Goal: Task Accomplishment & Management: Use online tool/utility

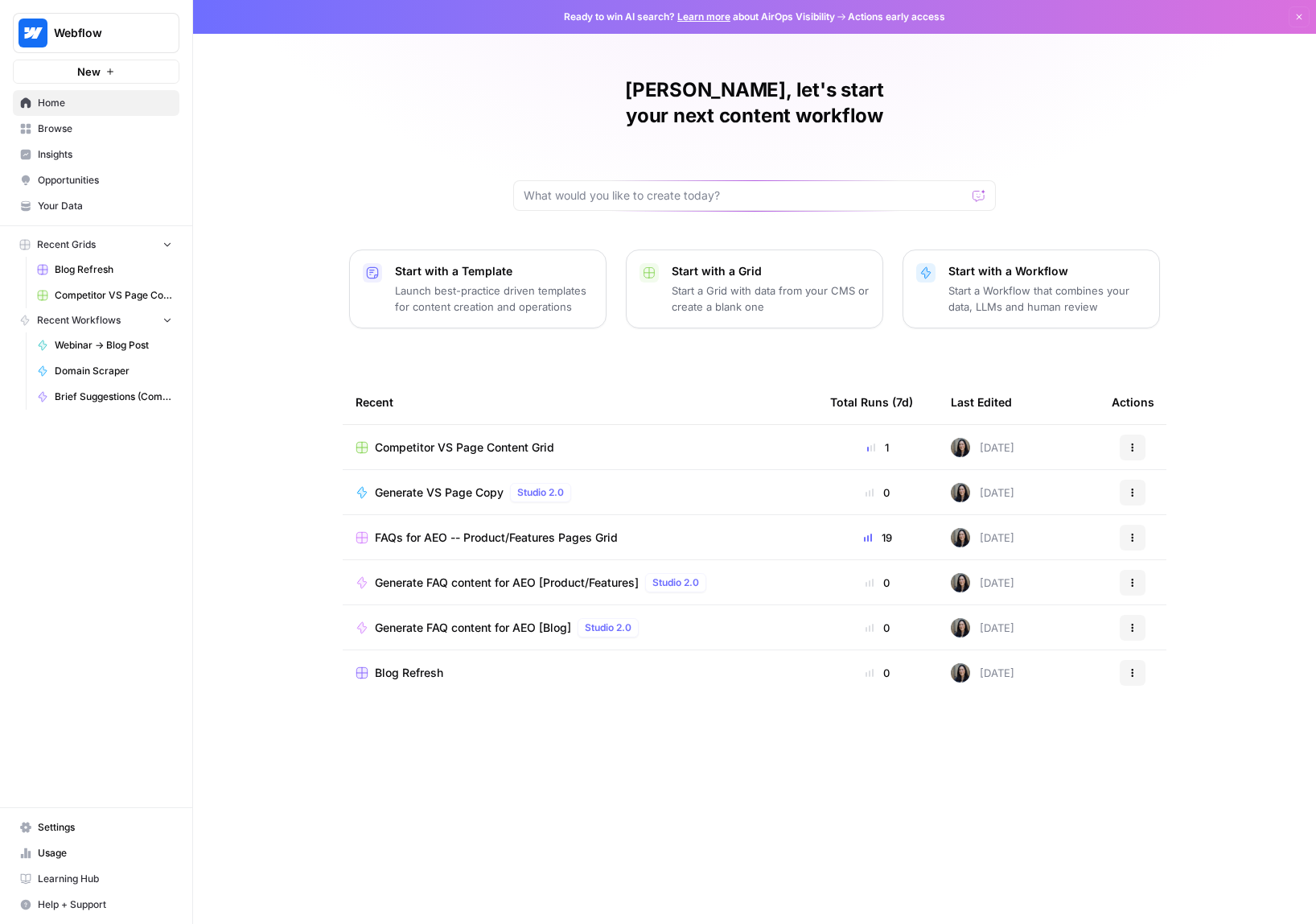
click at [139, 125] on span "Browse" at bounding box center [105, 129] width 135 height 15
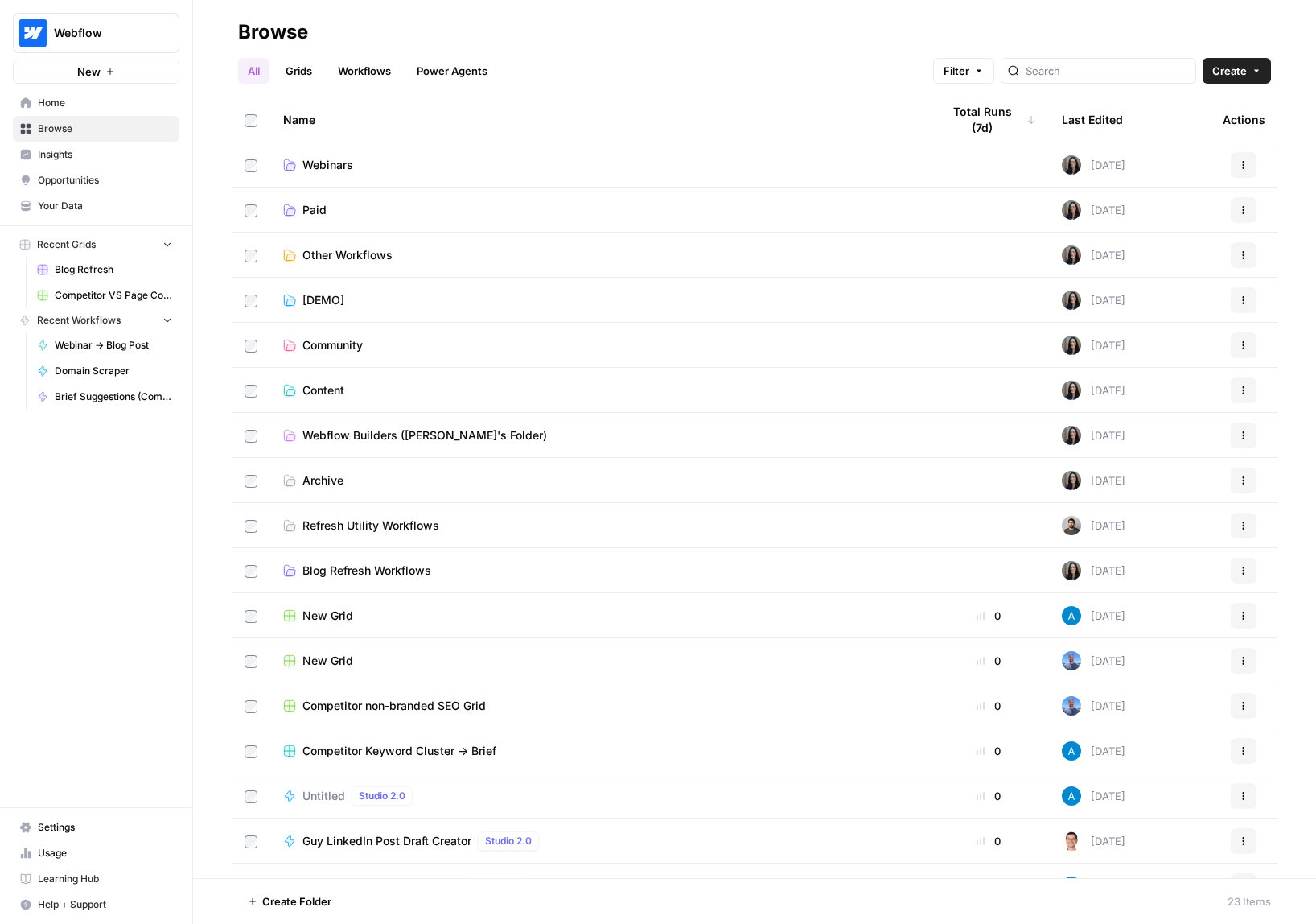
click at [109, 138] on link "Browse" at bounding box center [97, 128] width 167 height 26
click at [112, 156] on span "Insights" at bounding box center [105, 155] width 135 height 15
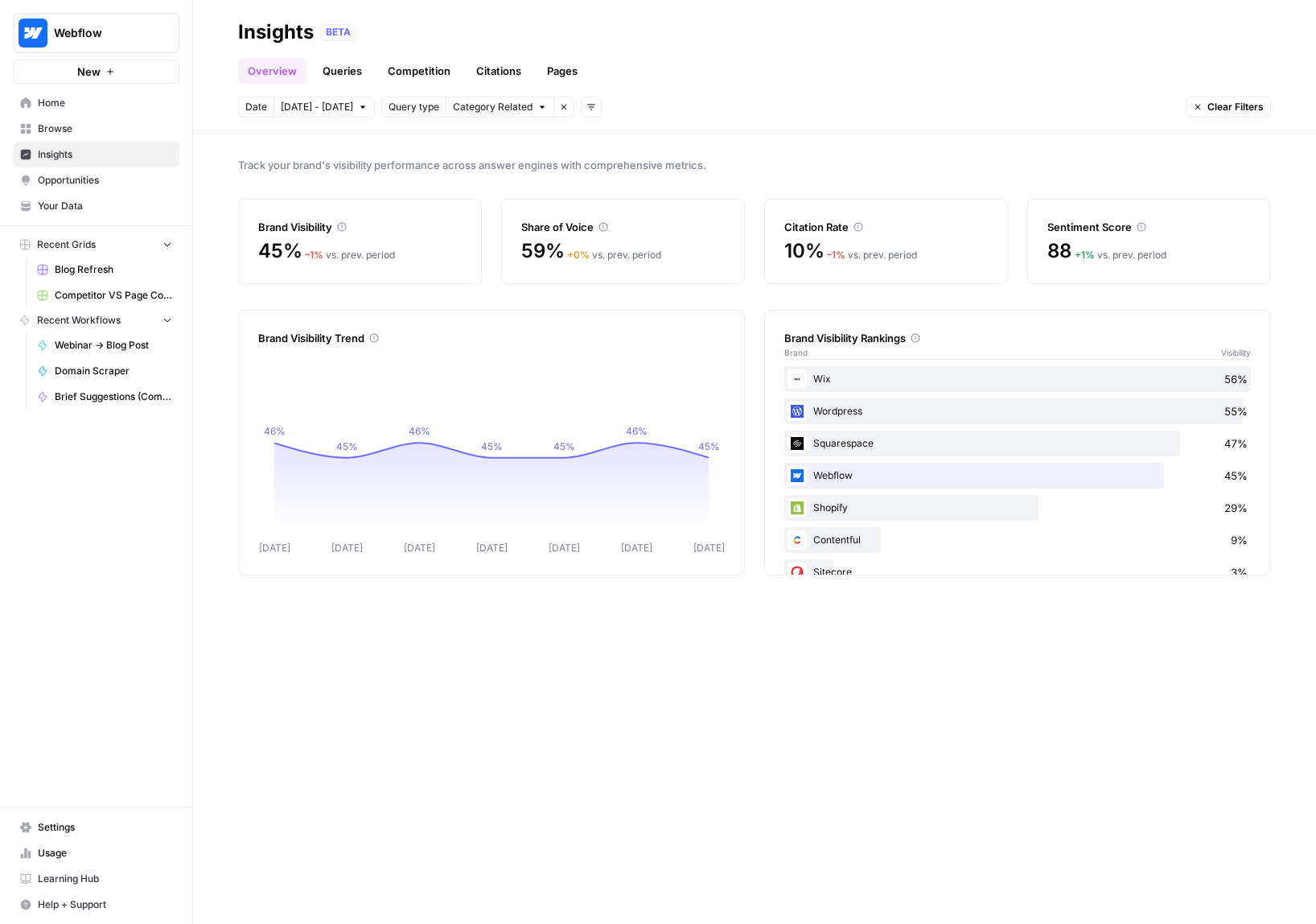
click at [344, 59] on link "Queries" at bounding box center [342, 70] width 59 height 26
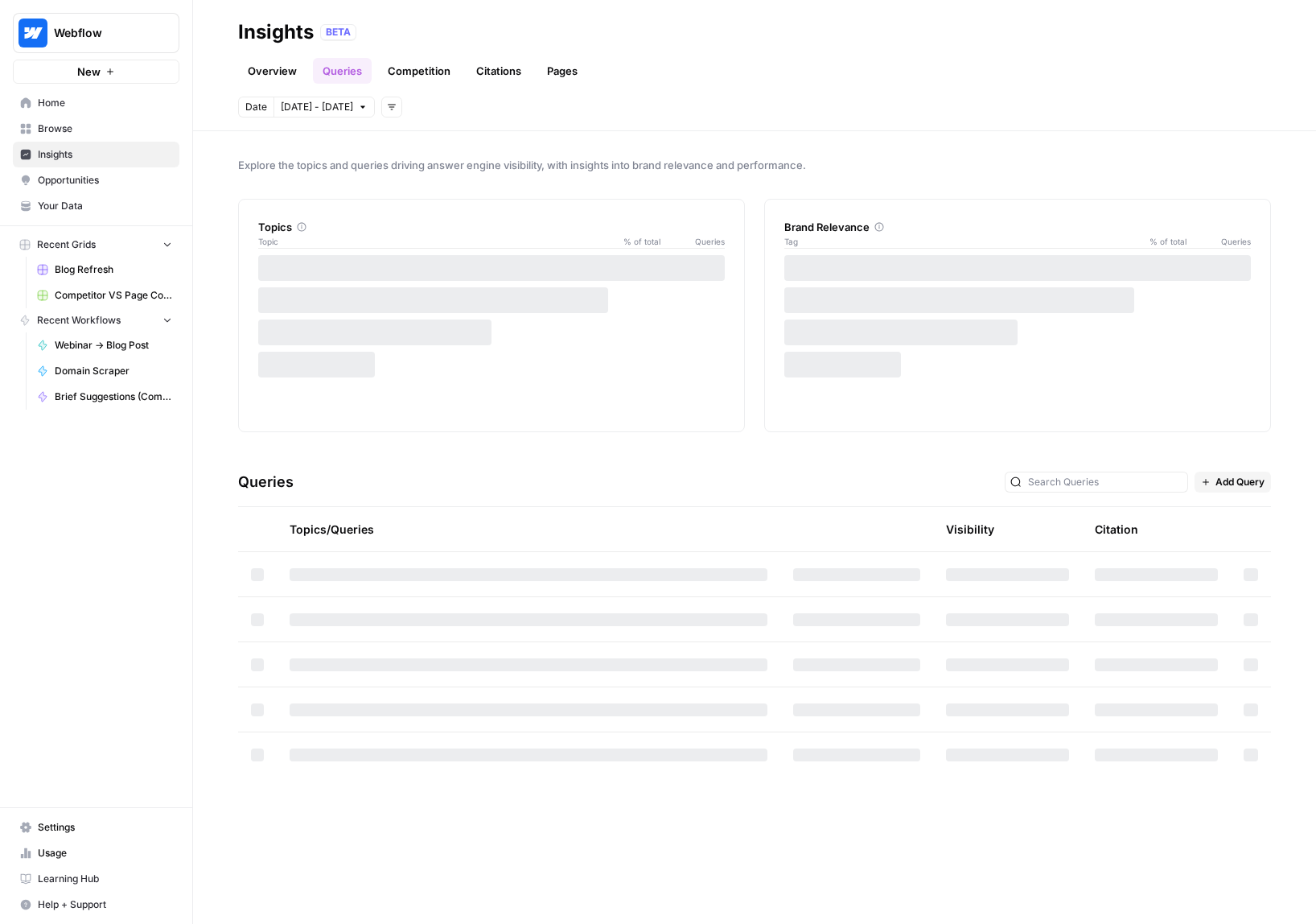
click at [449, 70] on link "Competition" at bounding box center [419, 70] width 82 height 26
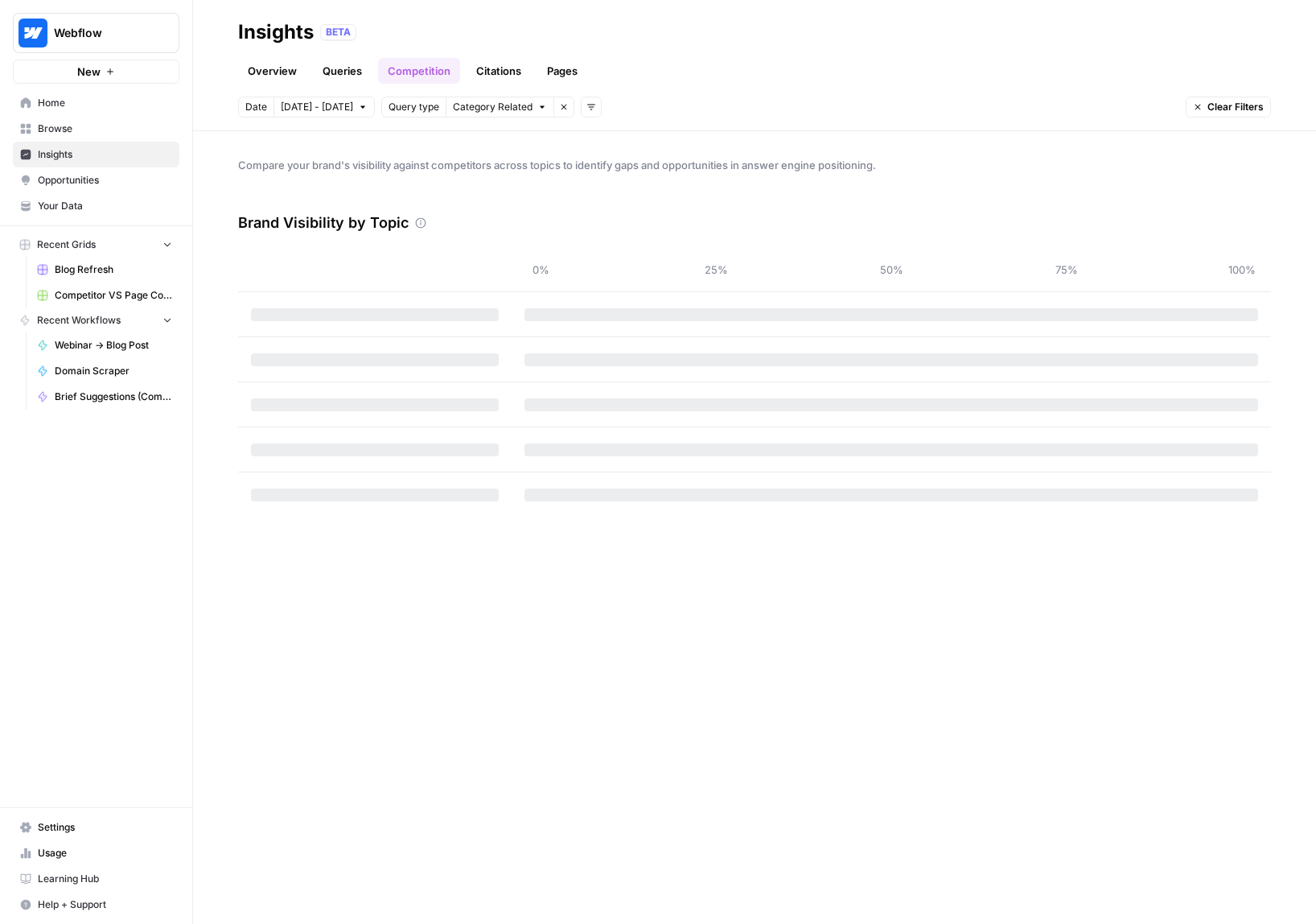
click at [264, 63] on link "Overview" at bounding box center [272, 70] width 69 height 26
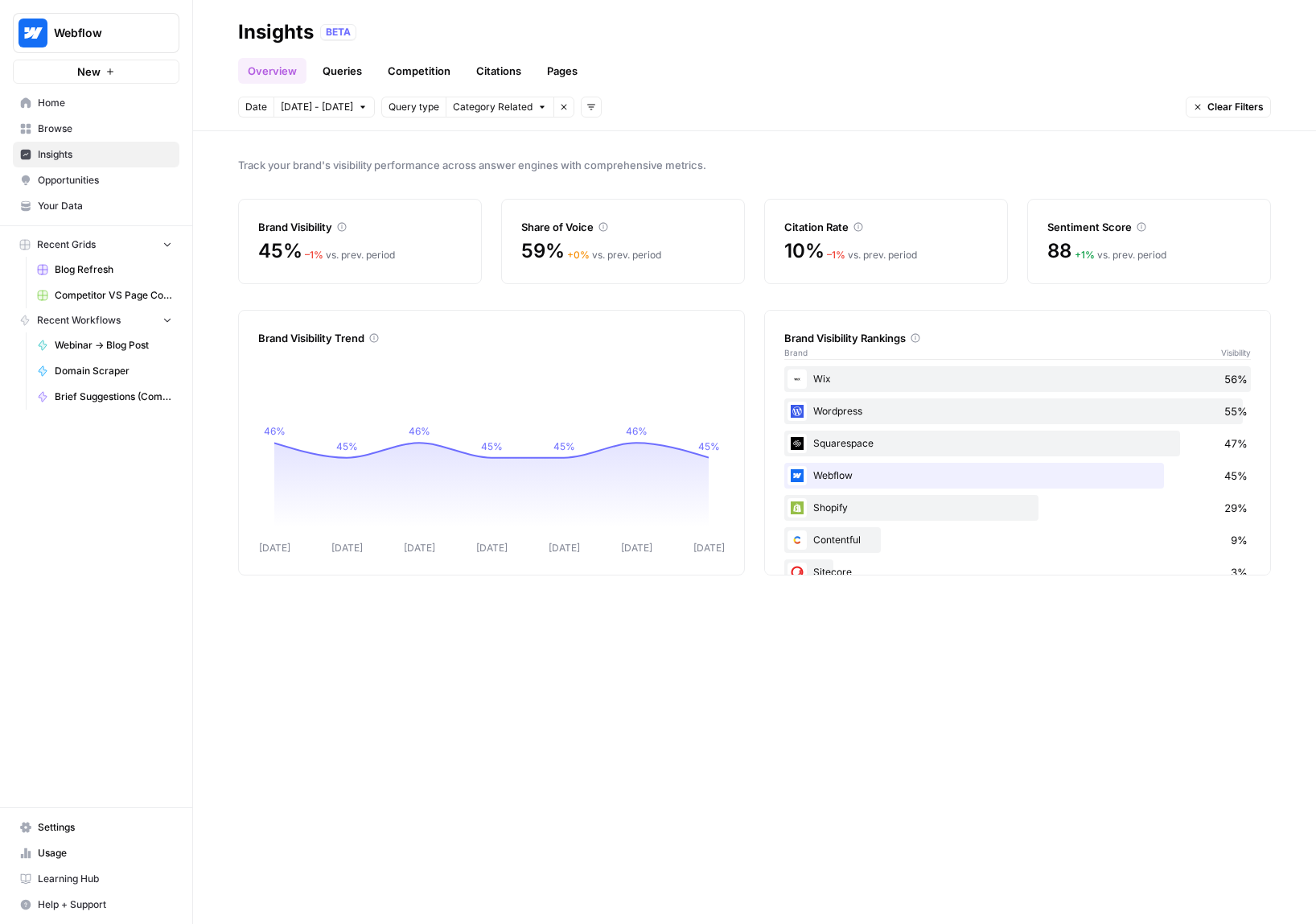
click at [132, 107] on span "Home" at bounding box center [105, 103] width 135 height 15
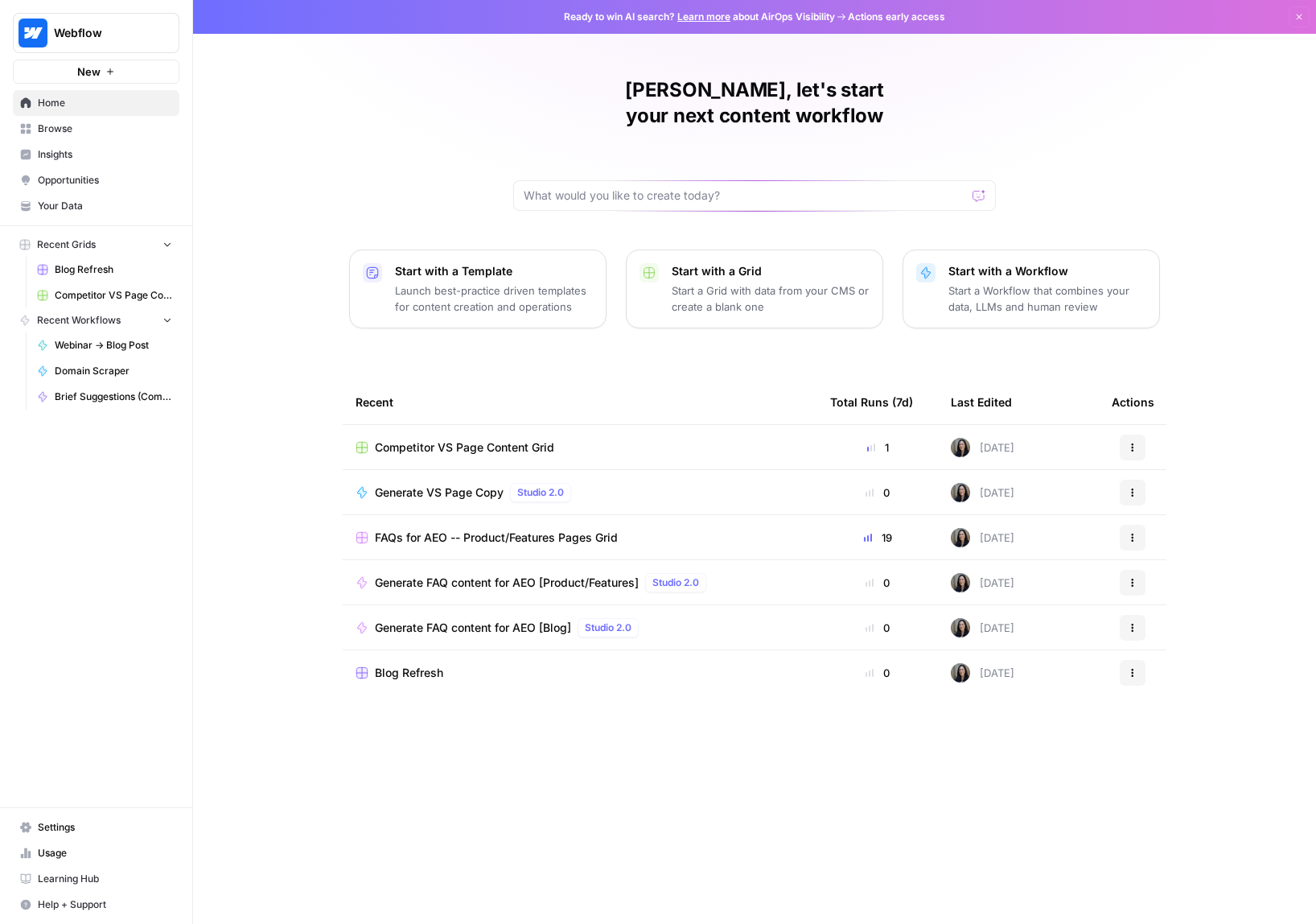
click at [119, 179] on span "Opportunities" at bounding box center [105, 180] width 135 height 15
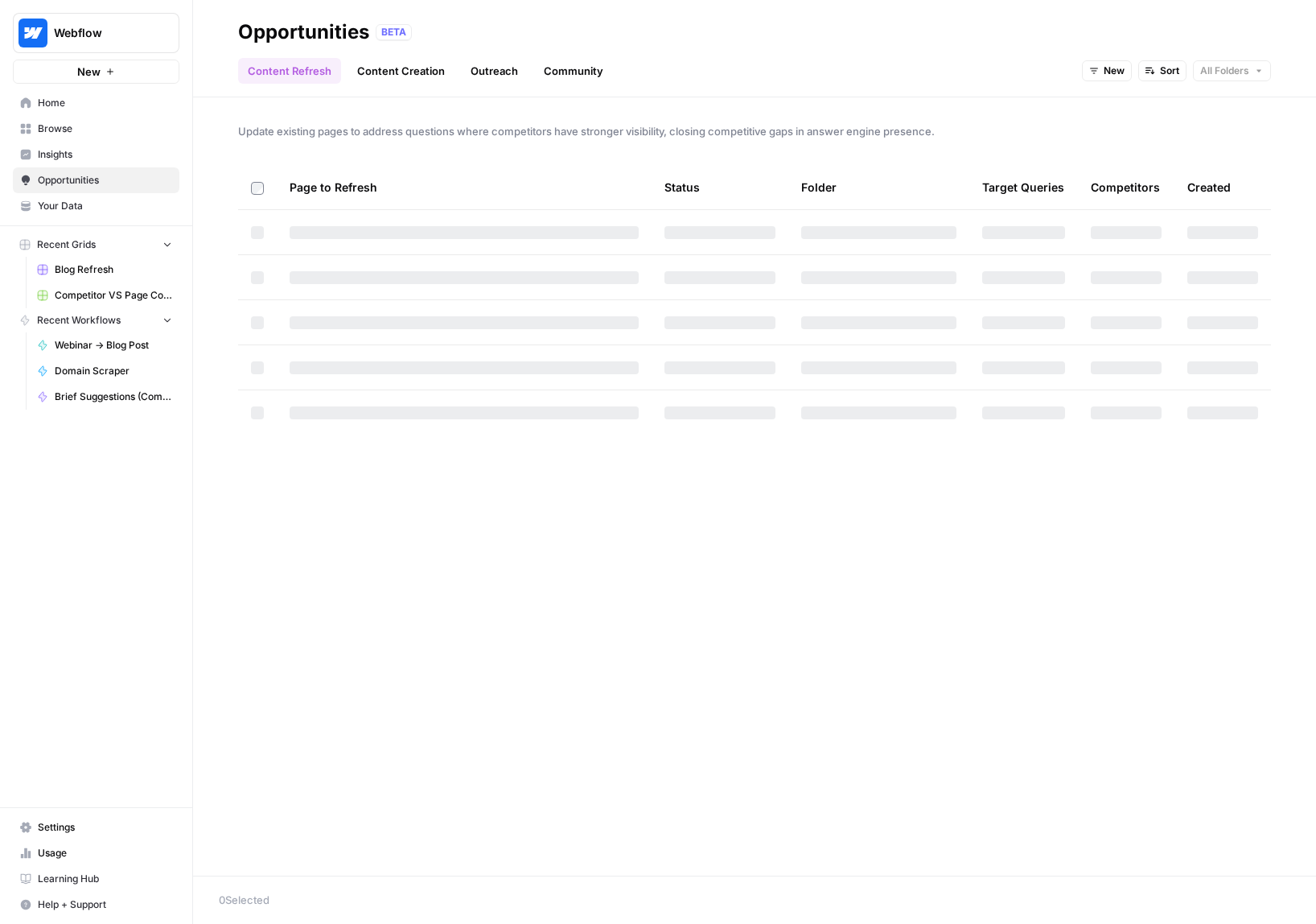
click at [116, 150] on span "Insights" at bounding box center [105, 155] width 135 height 15
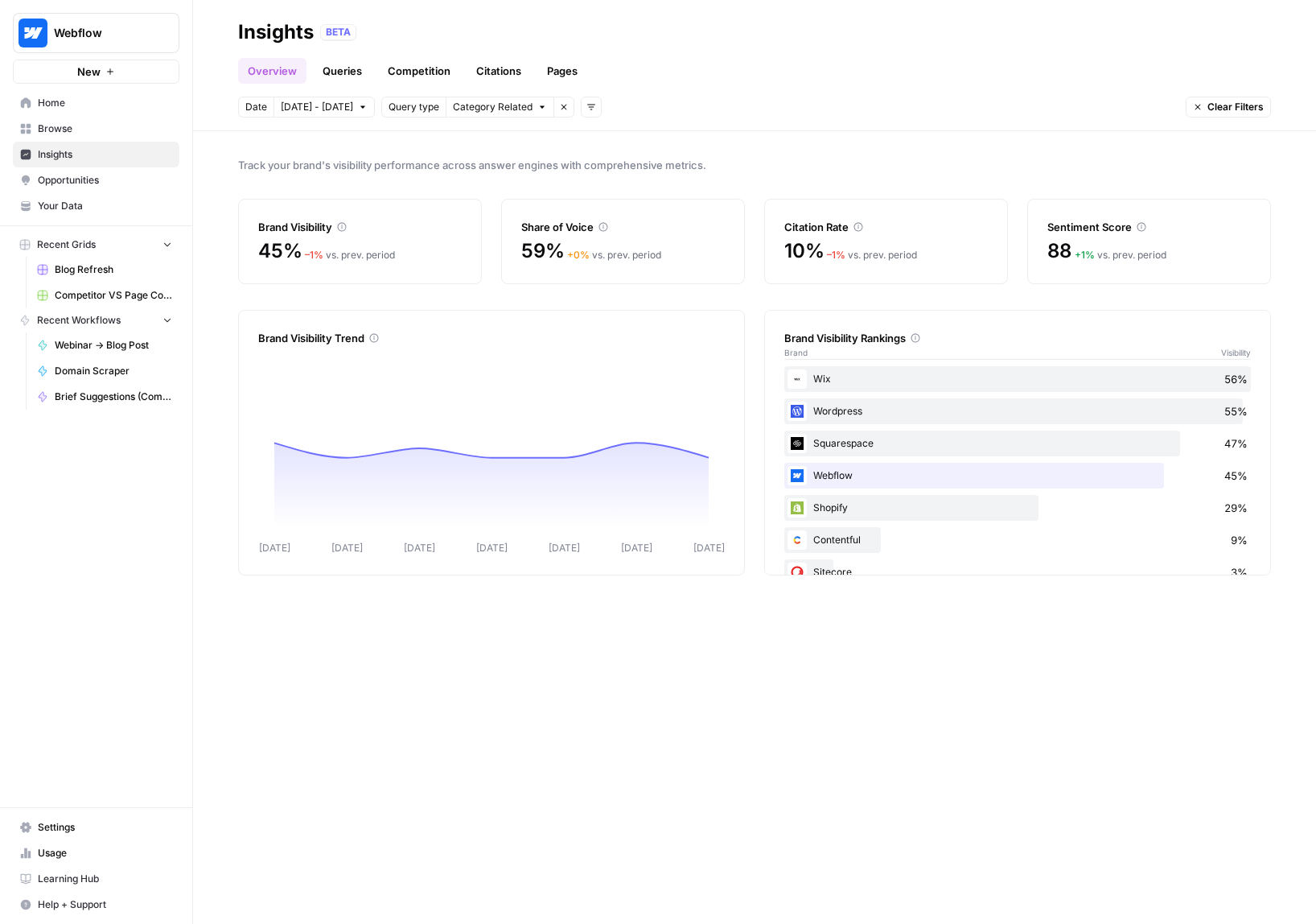
click at [111, 209] on span "Your Data" at bounding box center [105, 206] width 135 height 15
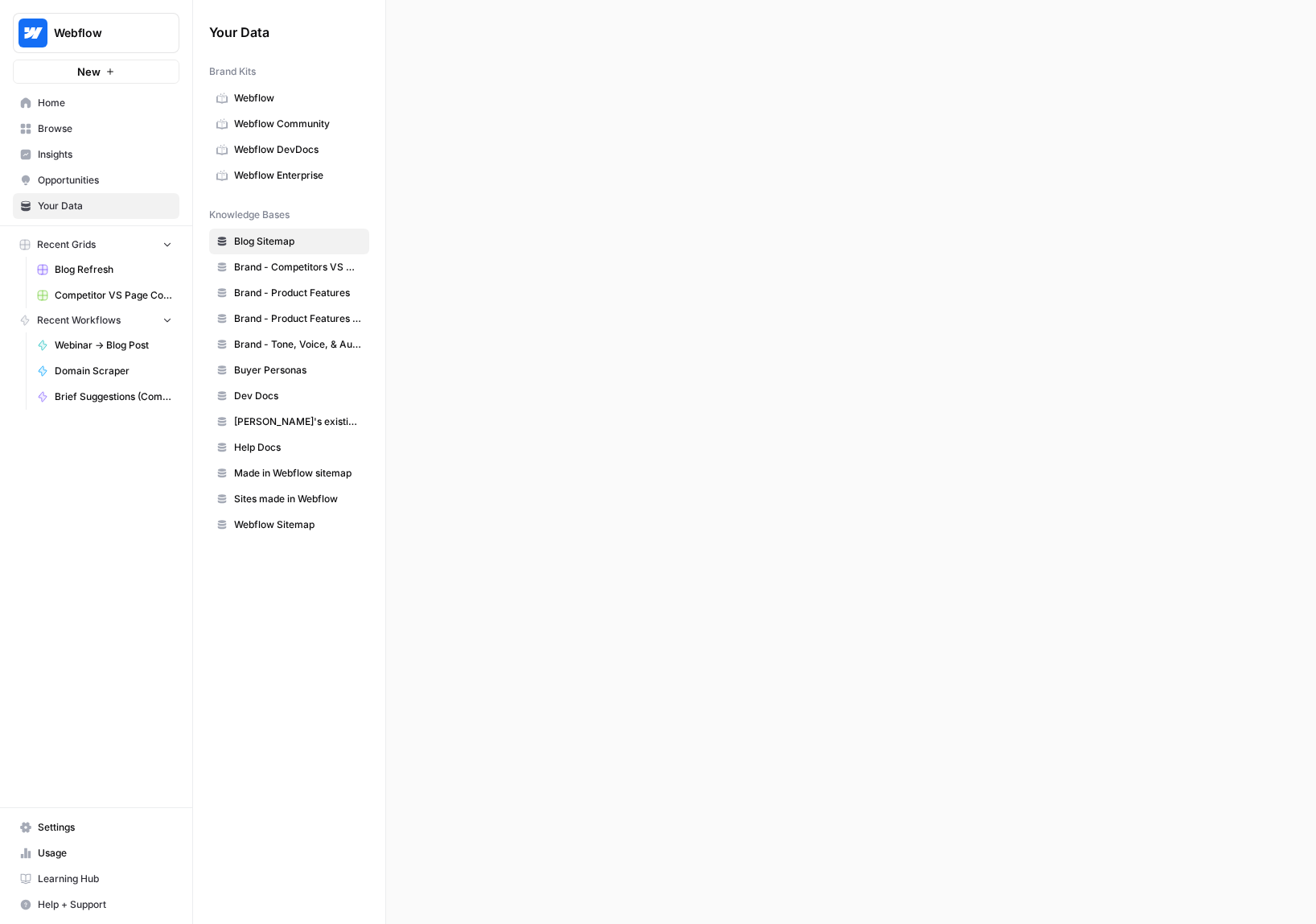
click at [86, 117] on link "Browse" at bounding box center [97, 128] width 167 height 26
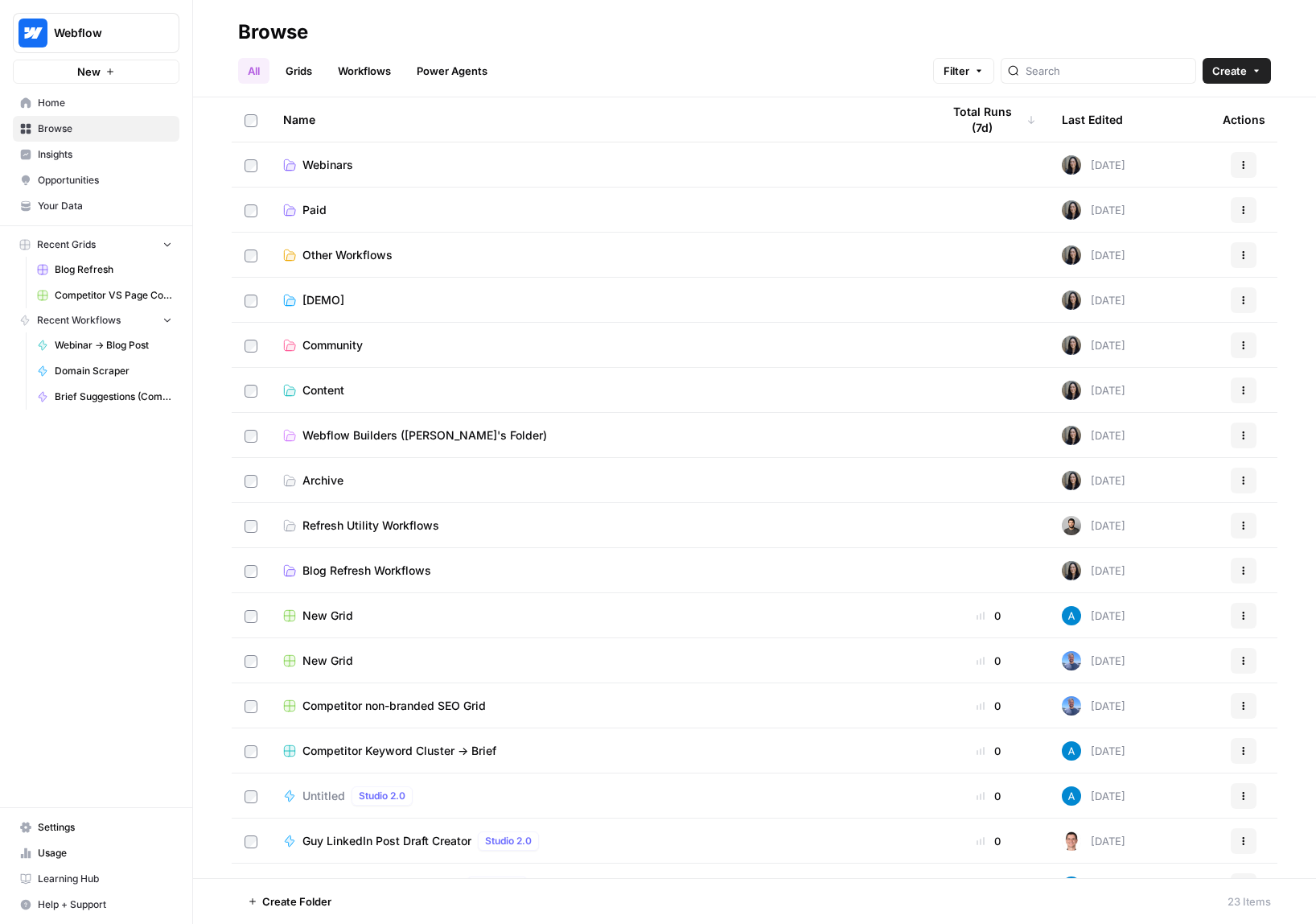
click at [321, 68] on link "Grids" at bounding box center [298, 70] width 45 height 26
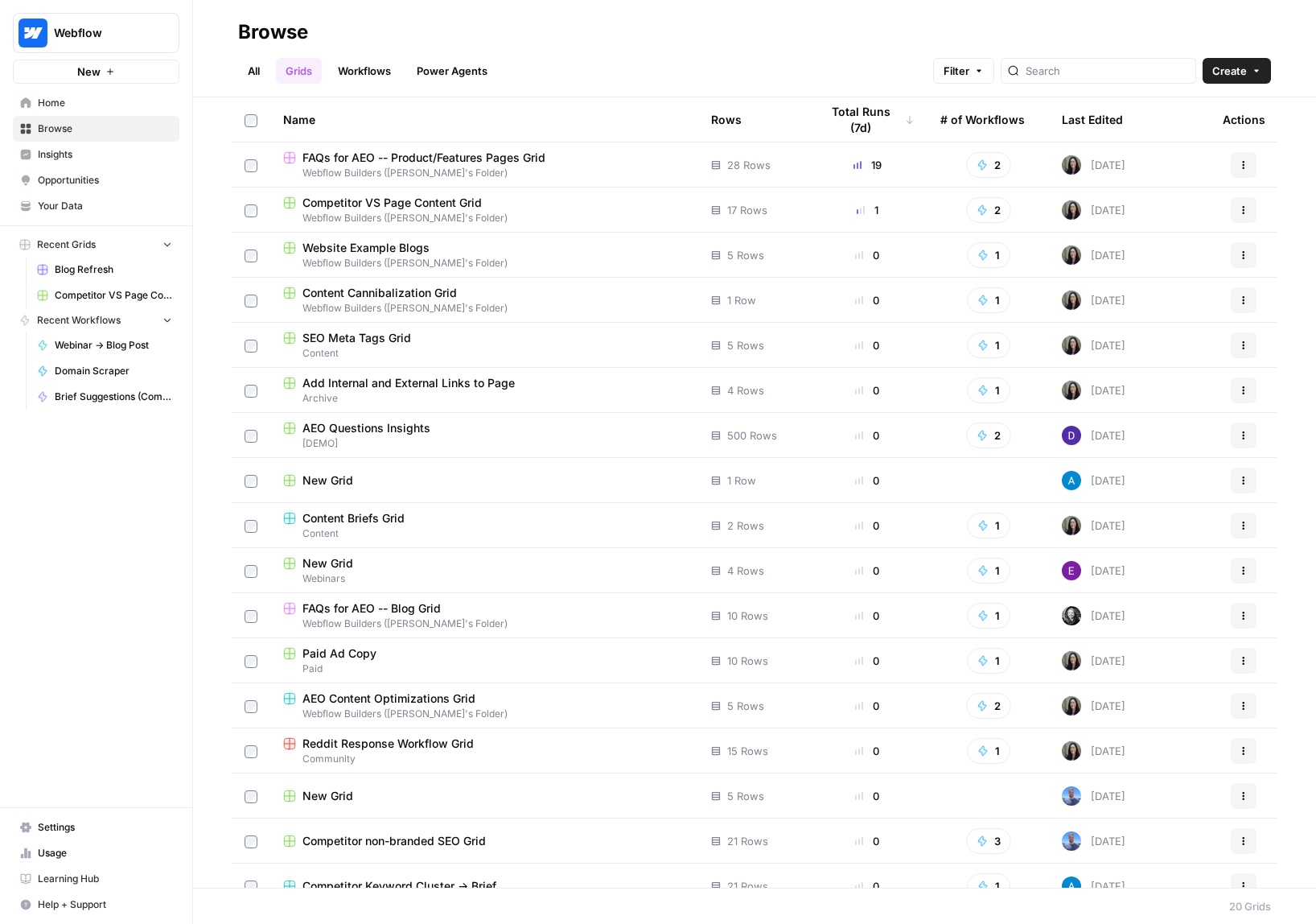
click at [347, 69] on link "Workflows" at bounding box center [364, 70] width 73 height 26
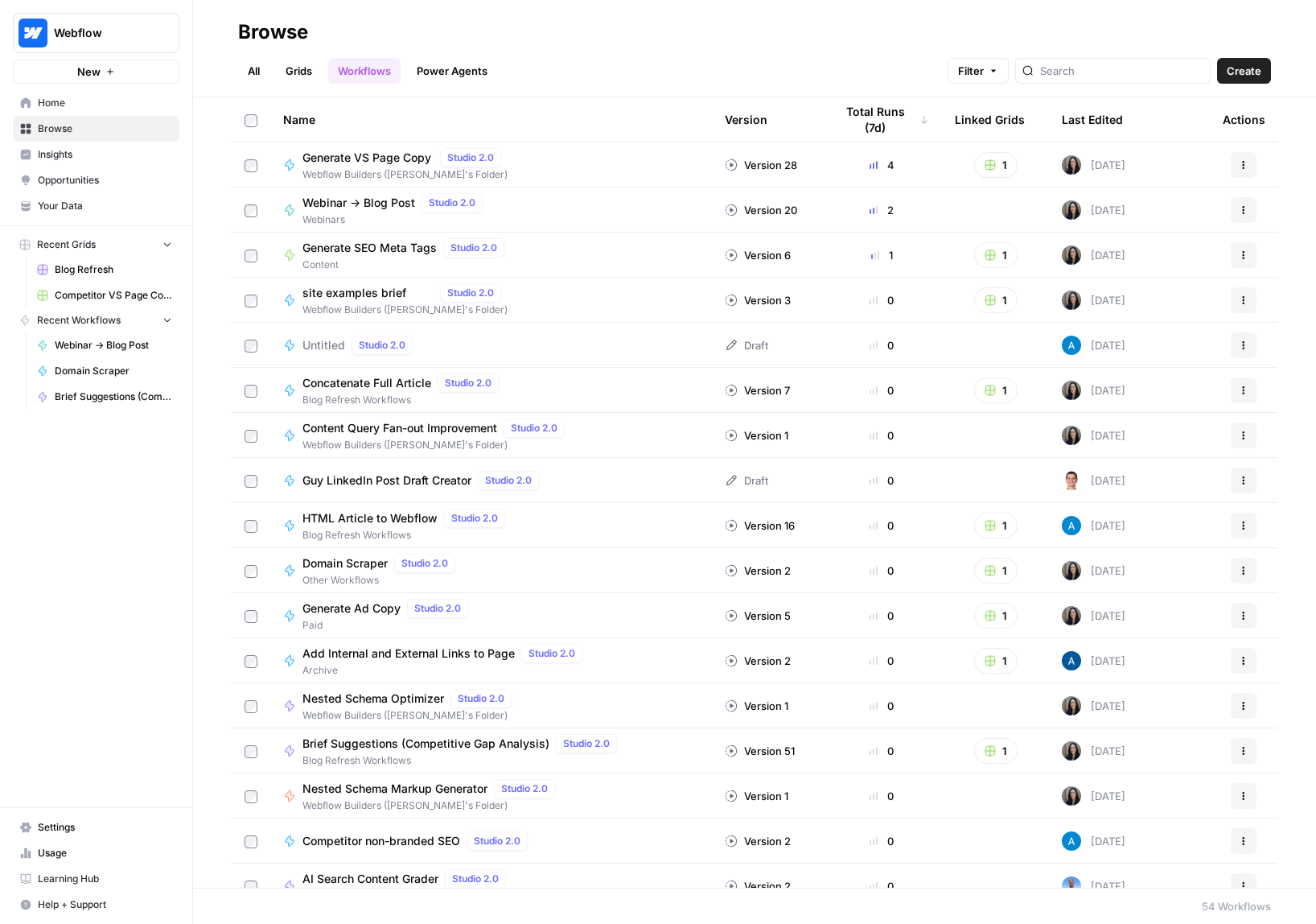
click at [344, 341] on span "Untitled" at bounding box center [324, 345] width 43 height 16
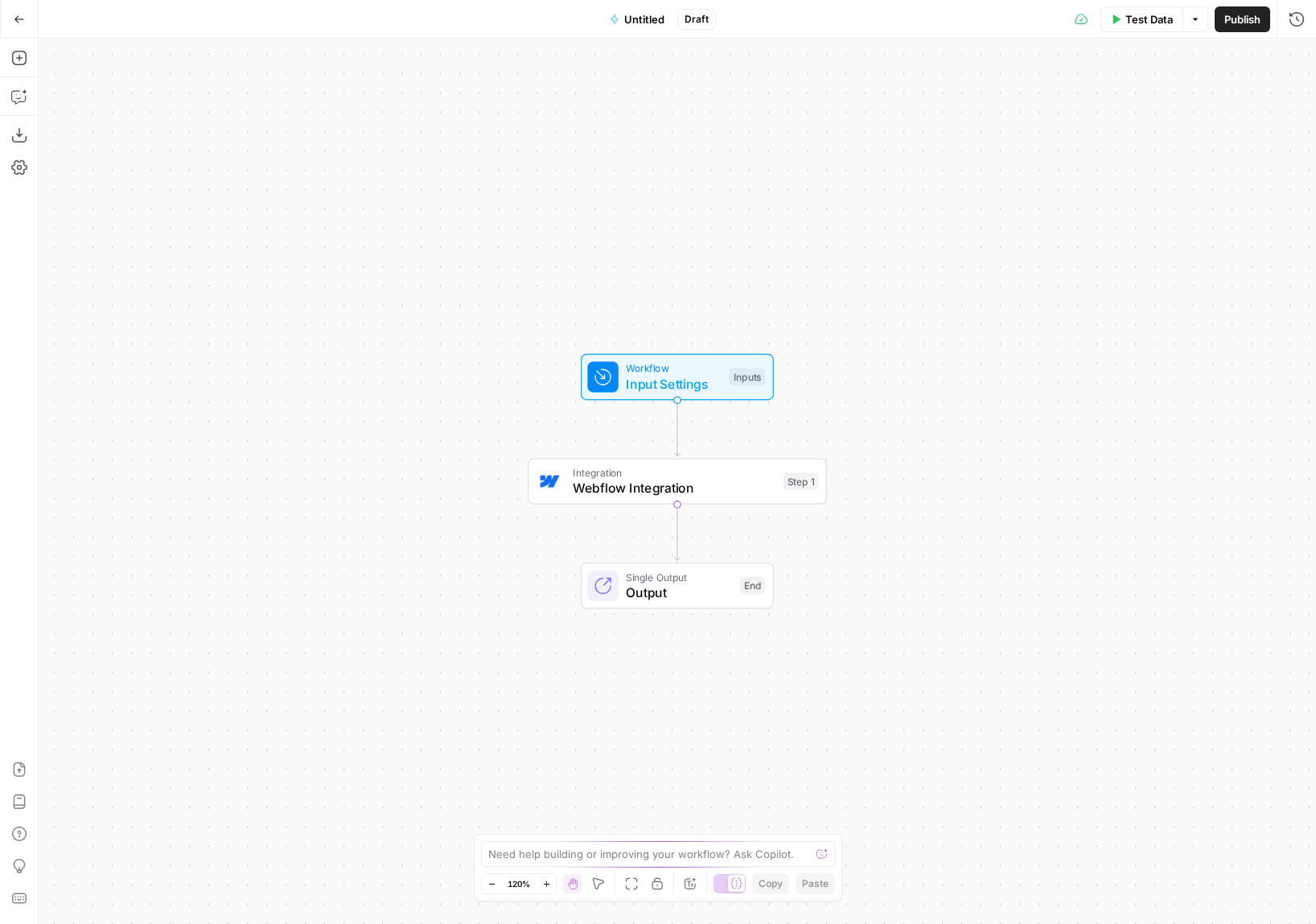
click at [634, 885] on icon "button" at bounding box center [631, 884] width 13 height 13
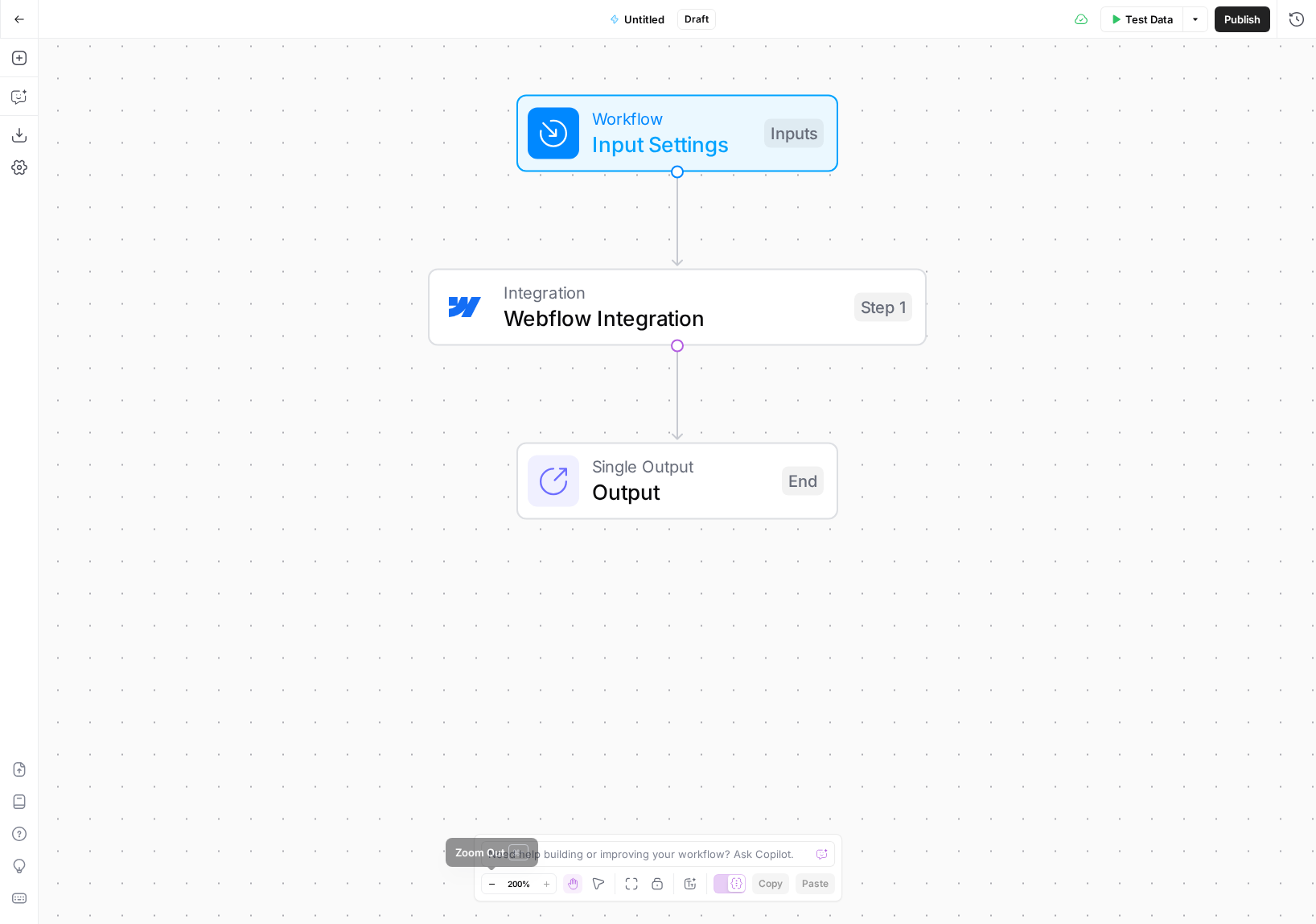
click at [483, 884] on button "Zoom Out" at bounding box center [491, 883] width 19 height 19
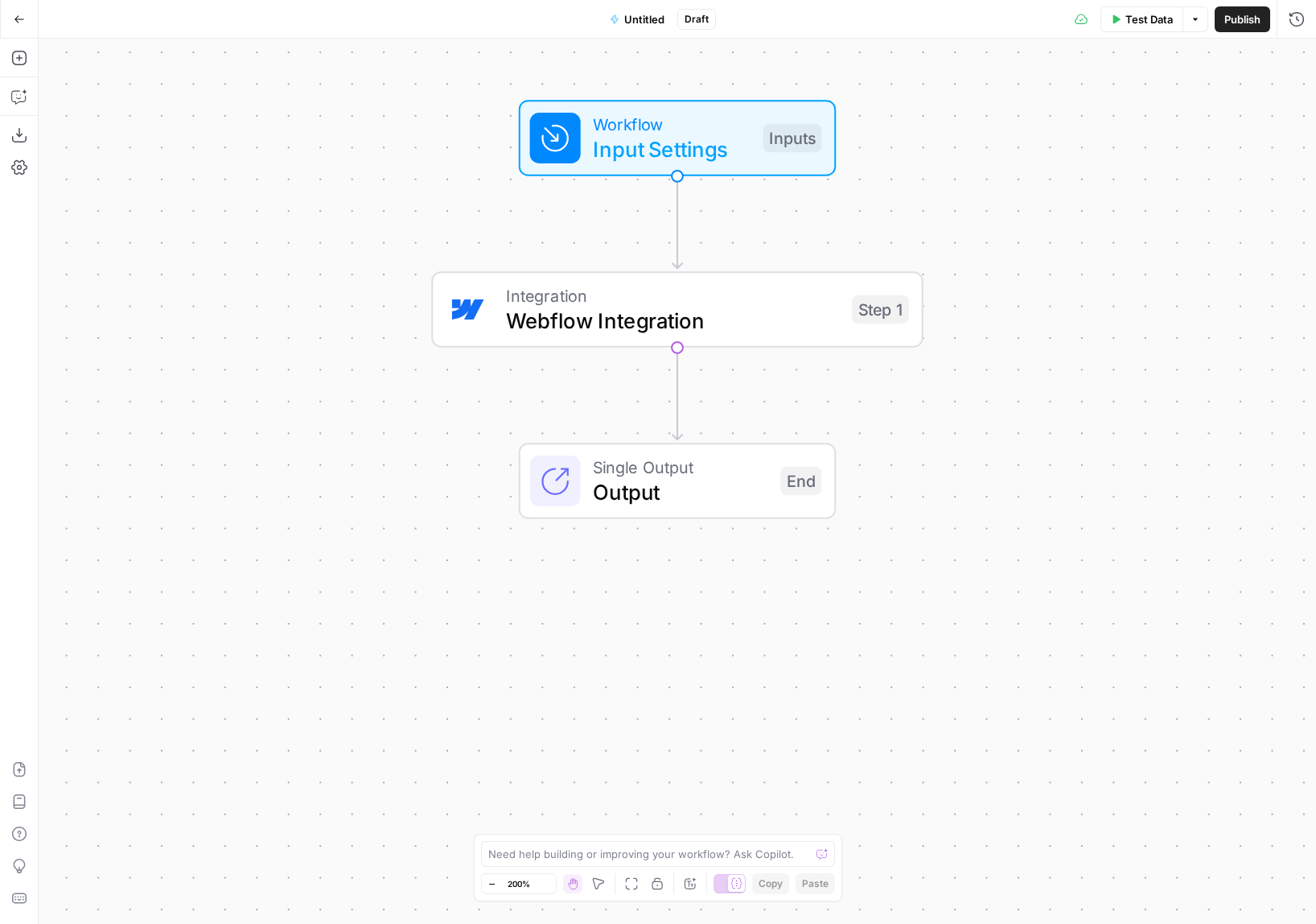
click at [487, 884] on icon "button" at bounding box center [492, 884] width 9 height 9
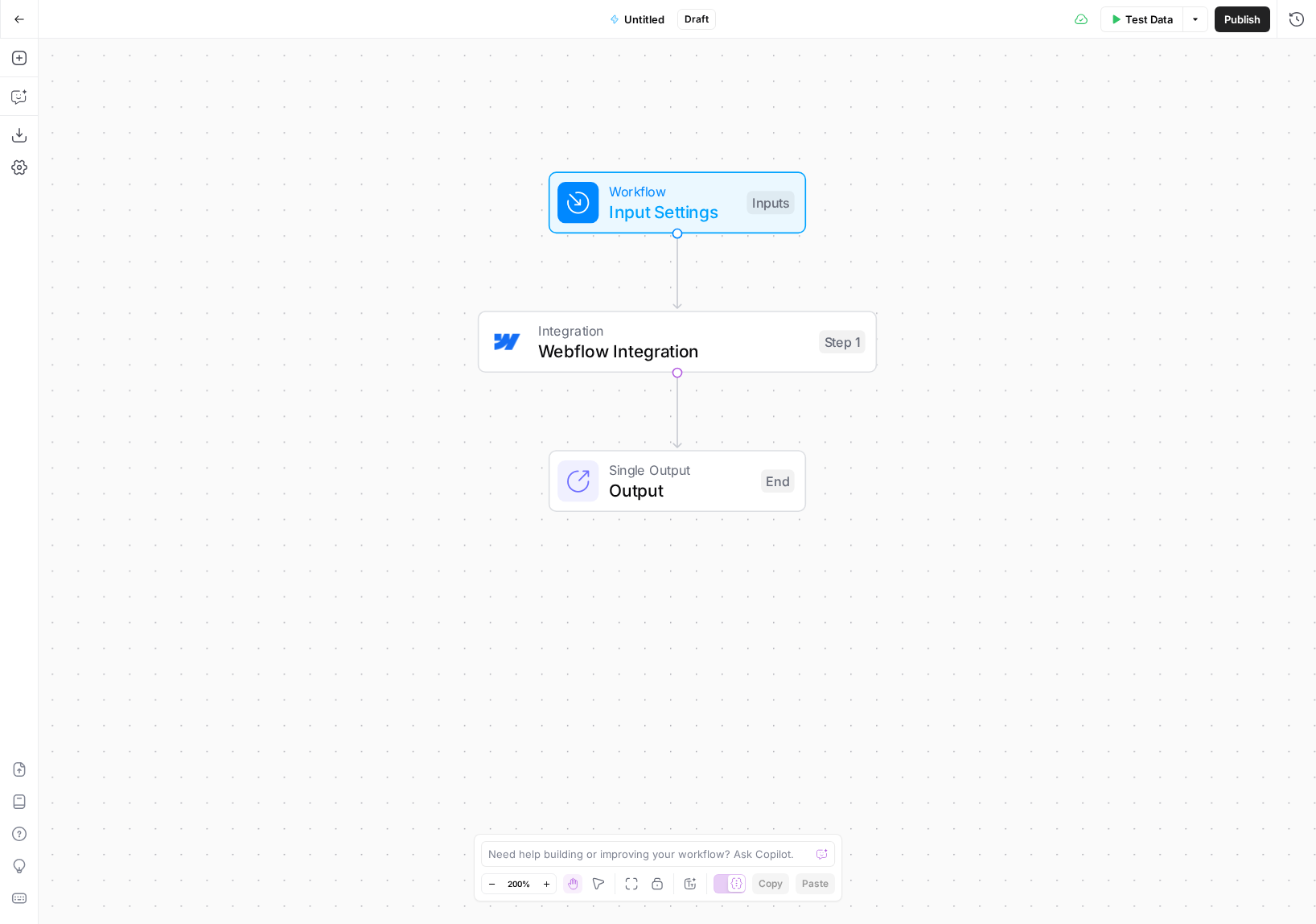
click at [527, 886] on span "200%" at bounding box center [518, 884] width 22 height 13
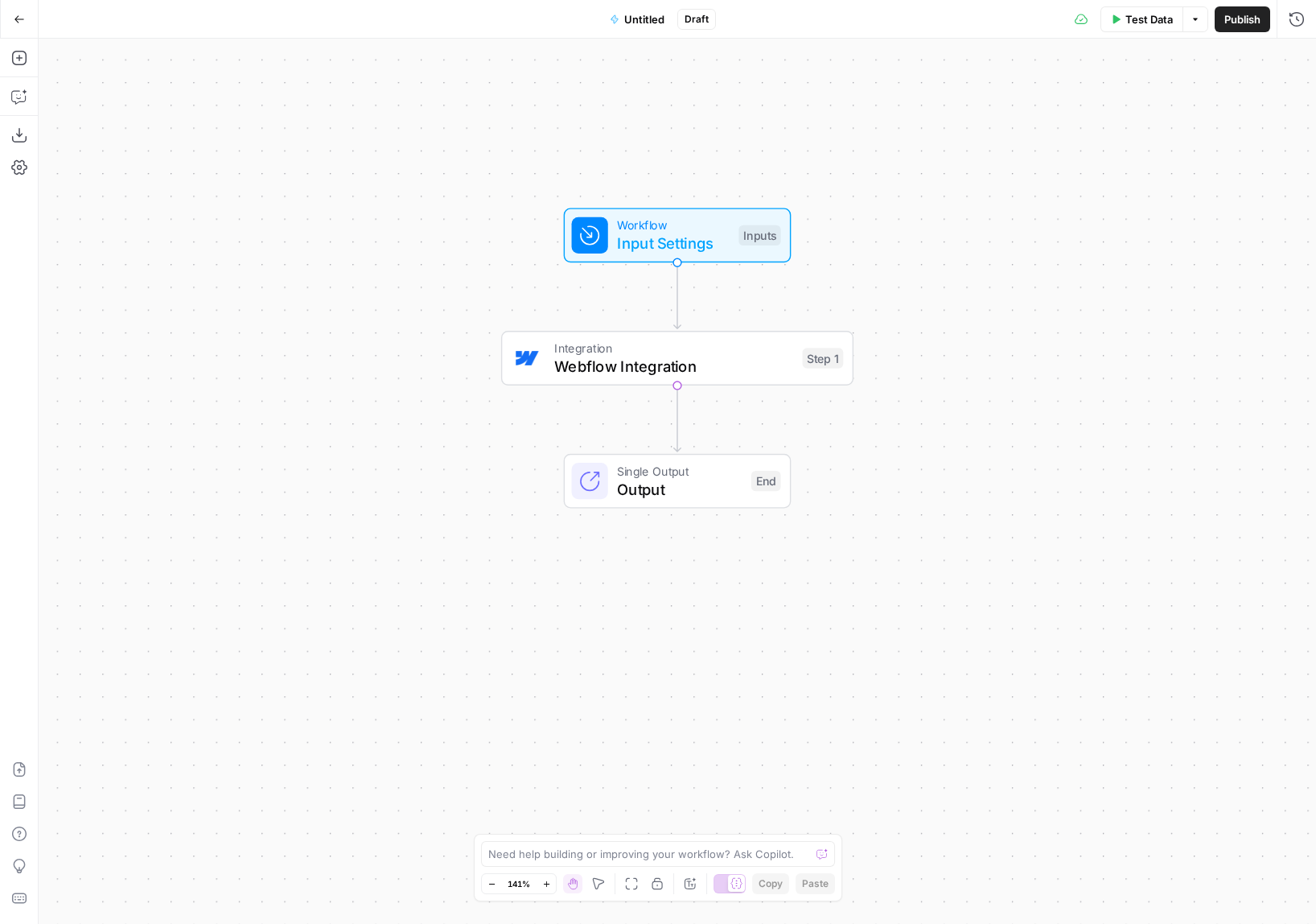
click at [515, 884] on span "141%" at bounding box center [518, 884] width 22 height 13
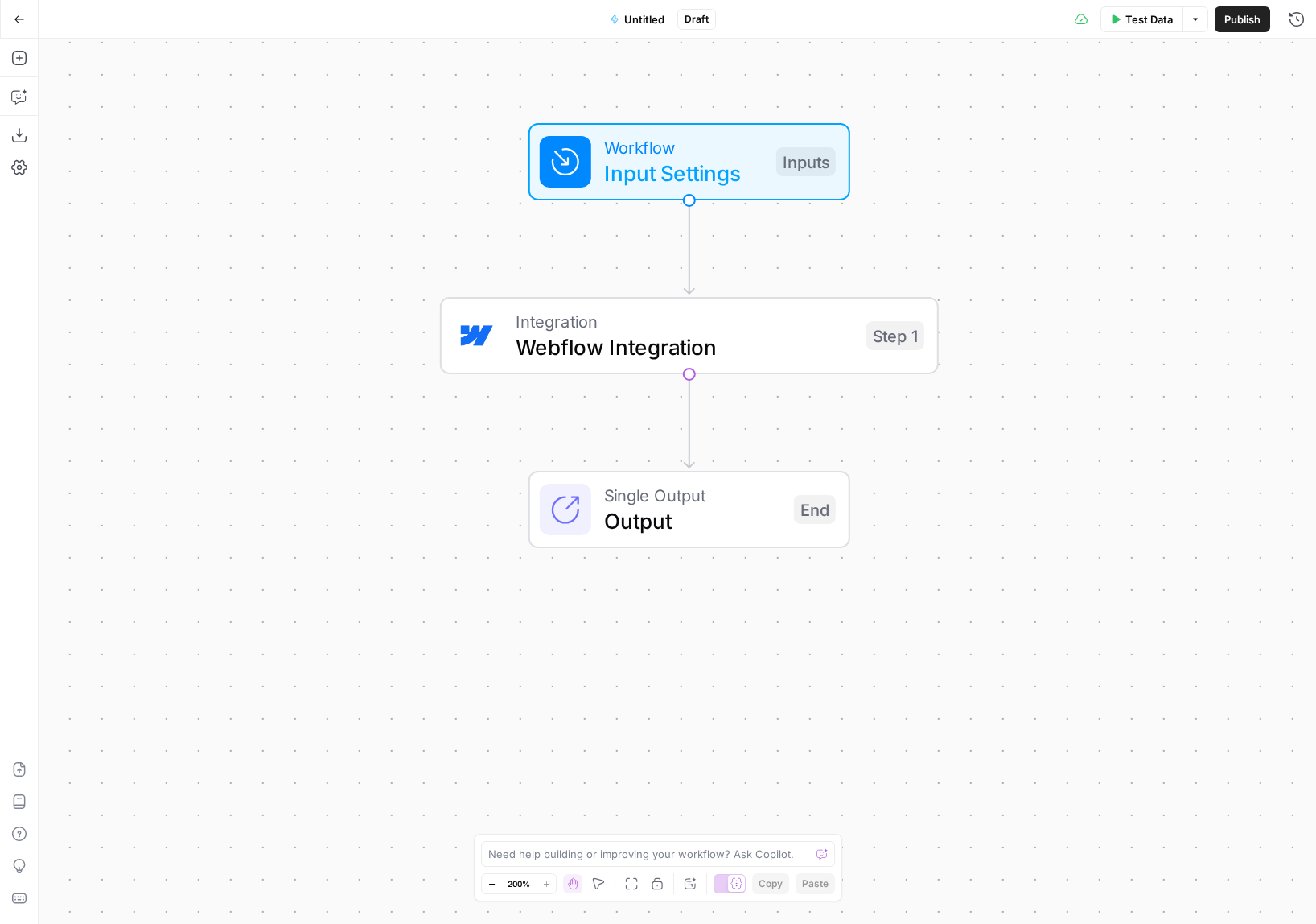
drag, startPoint x: 736, startPoint y: 648, endPoint x: 713, endPoint y: 799, distance: 152.7
click at [713, 799] on div "Workflow Input Settings Inputs Integration Webflow Integration Step 1 Single Ou…" at bounding box center [677, 481] width 1277 height 885
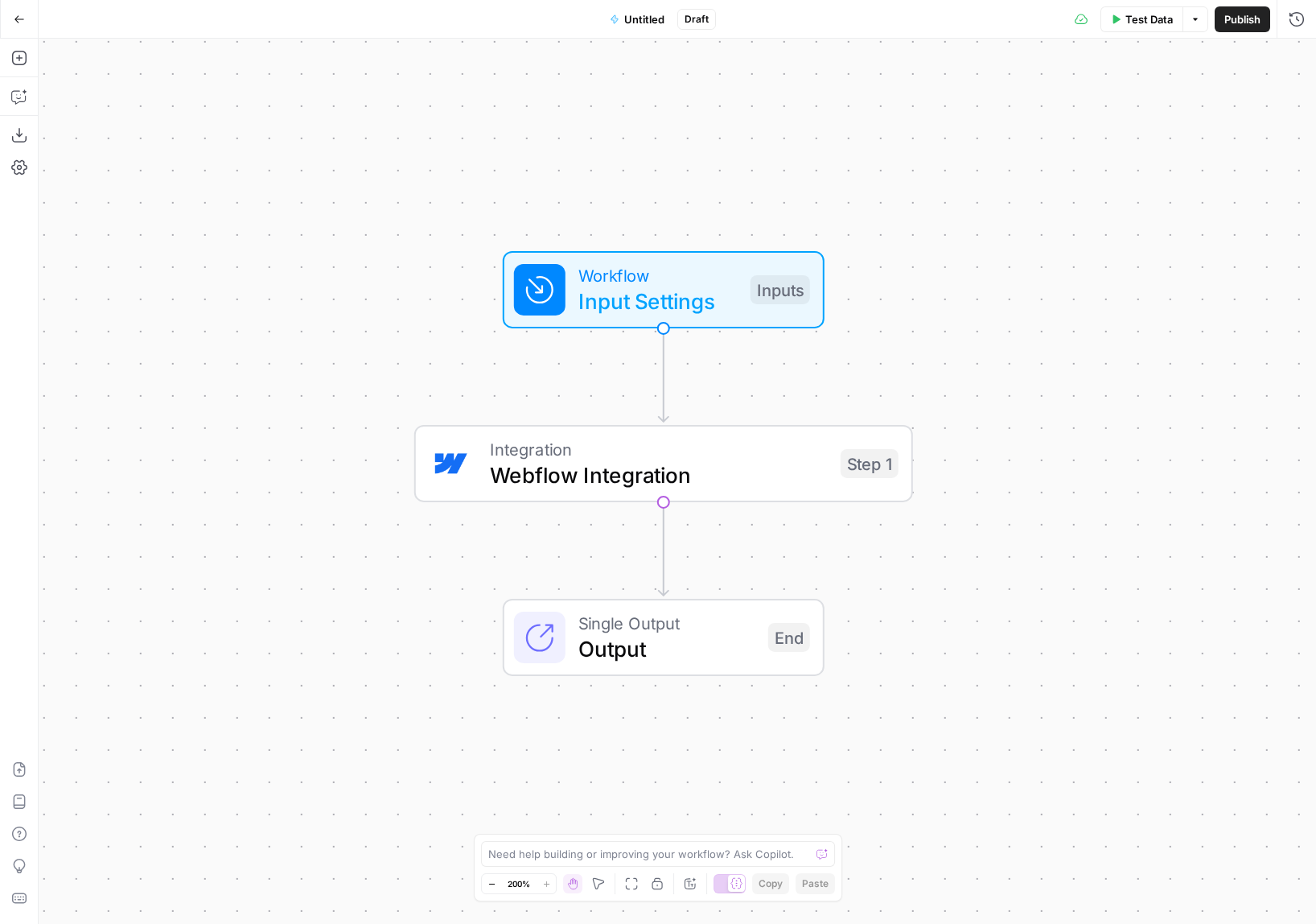
click at [593, 880] on icon "button" at bounding box center [598, 884] width 12 height 12
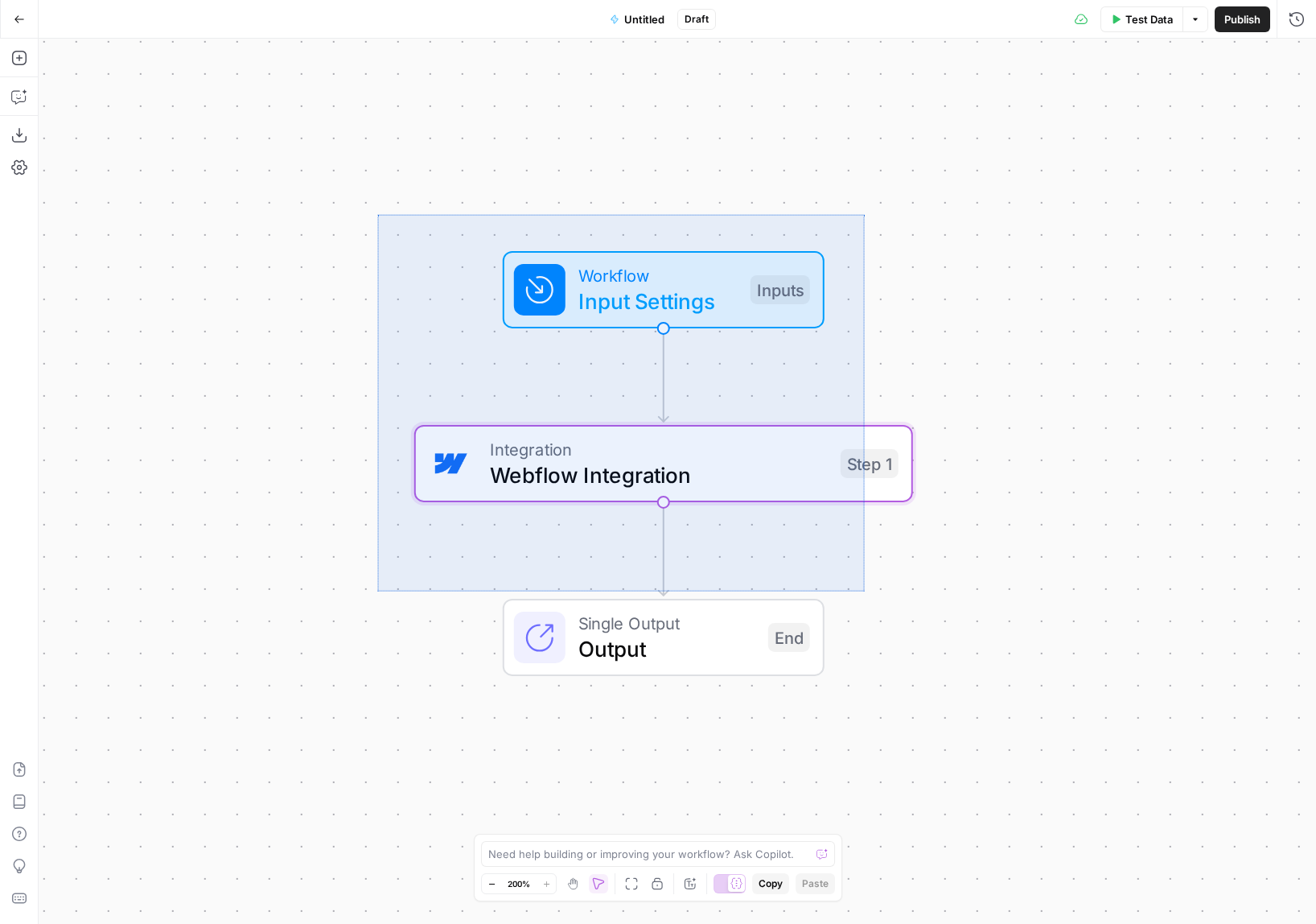
drag, startPoint x: 436, startPoint y: 286, endPoint x: 1216, endPoint y: 786, distance: 926.5
click at [1214, 784] on div "Workflow Input Settings Inputs Integration Webflow Integration Step 1 Single Ou…" at bounding box center [677, 481] width 1277 height 885
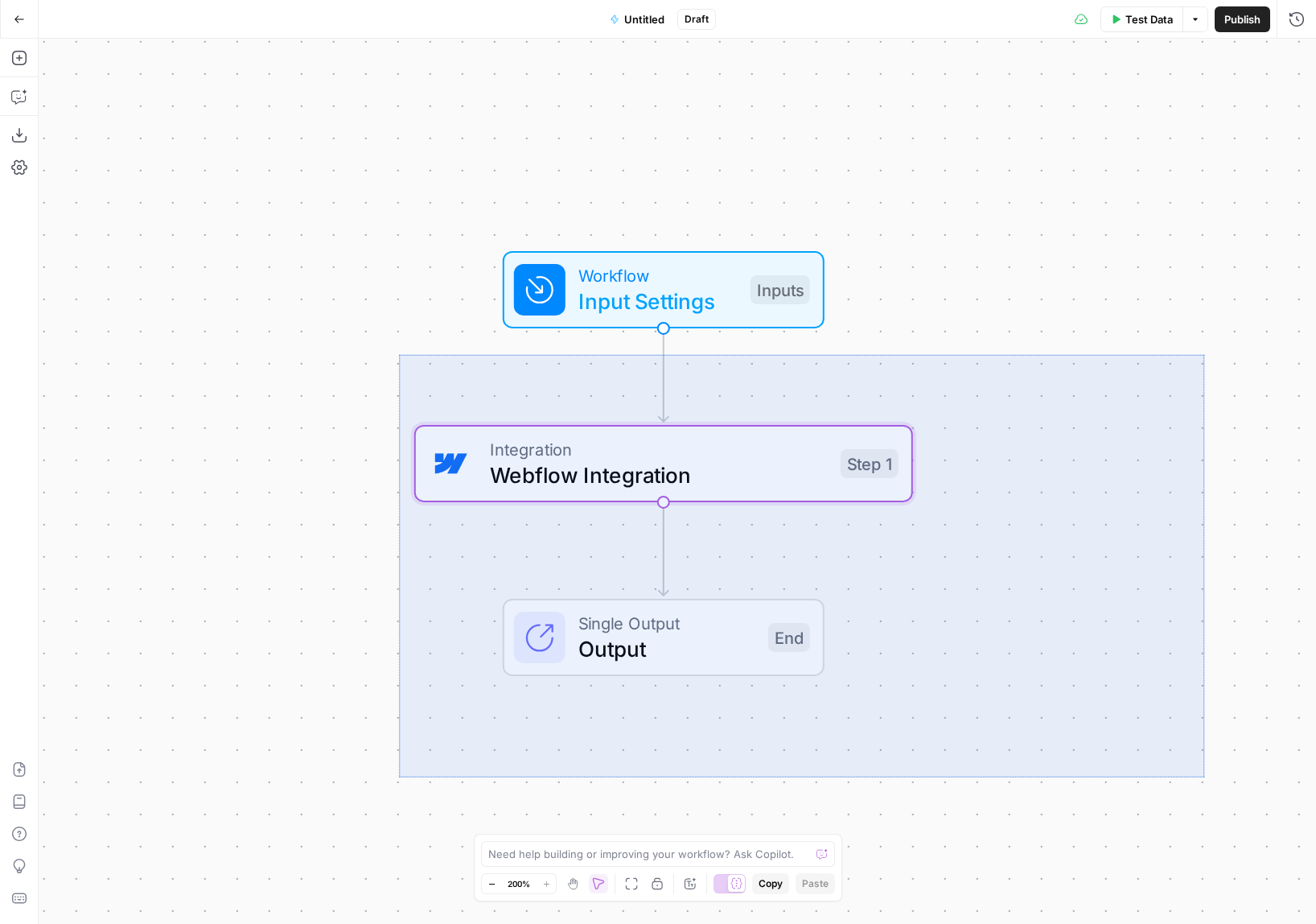
drag, startPoint x: 1204, startPoint y: 777, endPoint x: 271, endPoint y: 244, distance: 1074.5
click at [277, 256] on div "Workflow Input Settings Inputs Integration Webflow Integration Step 1 Single Ou…" at bounding box center [677, 481] width 1277 height 885
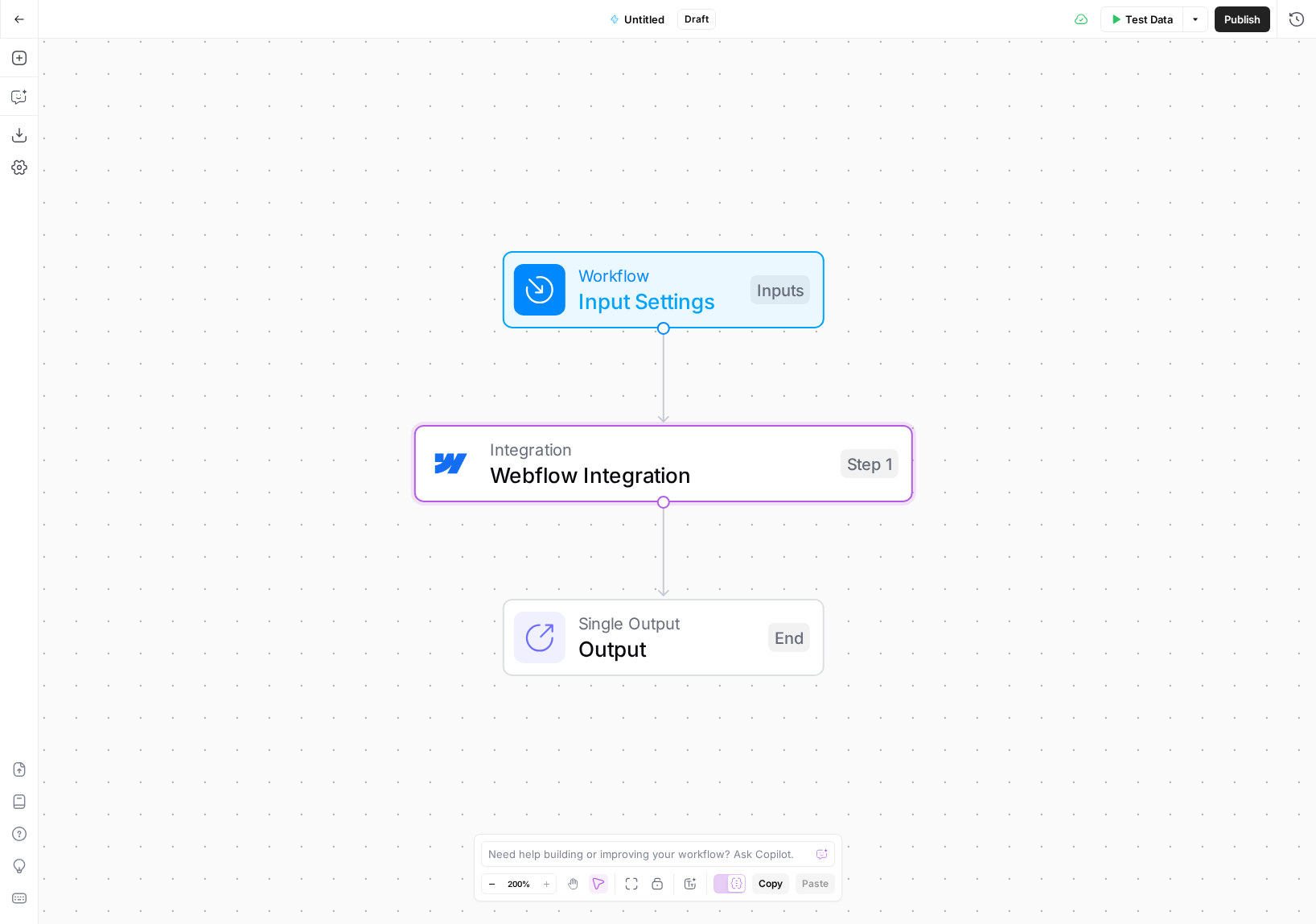
click at [273, 246] on div "Workflow Input Settings Inputs Integration Webflow Integration Step 1 Single Ou…" at bounding box center [677, 481] width 1277 height 885
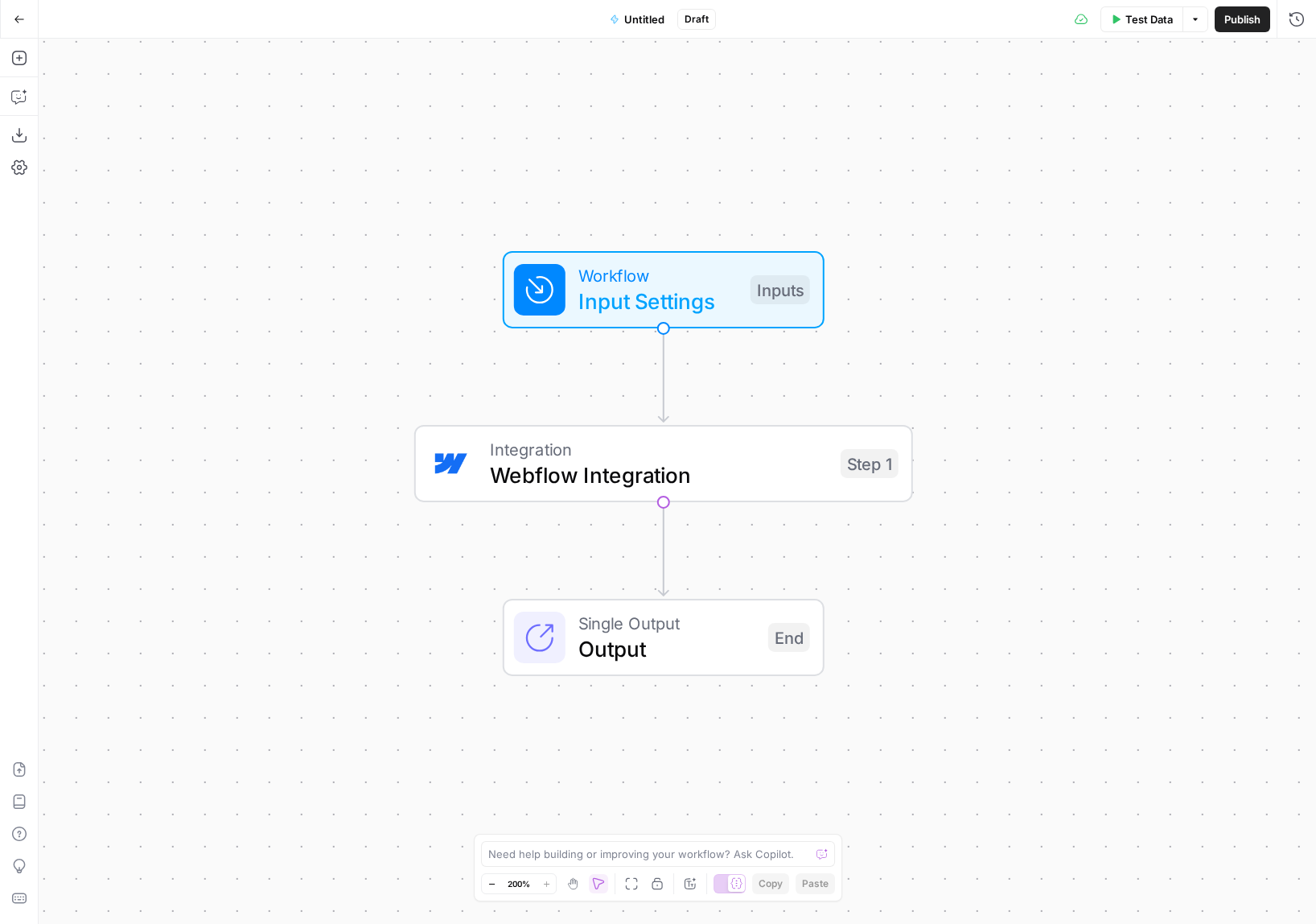
click at [595, 879] on icon "button" at bounding box center [598, 884] width 13 height 13
click at [581, 882] on button "Hand" at bounding box center [572, 883] width 19 height 19
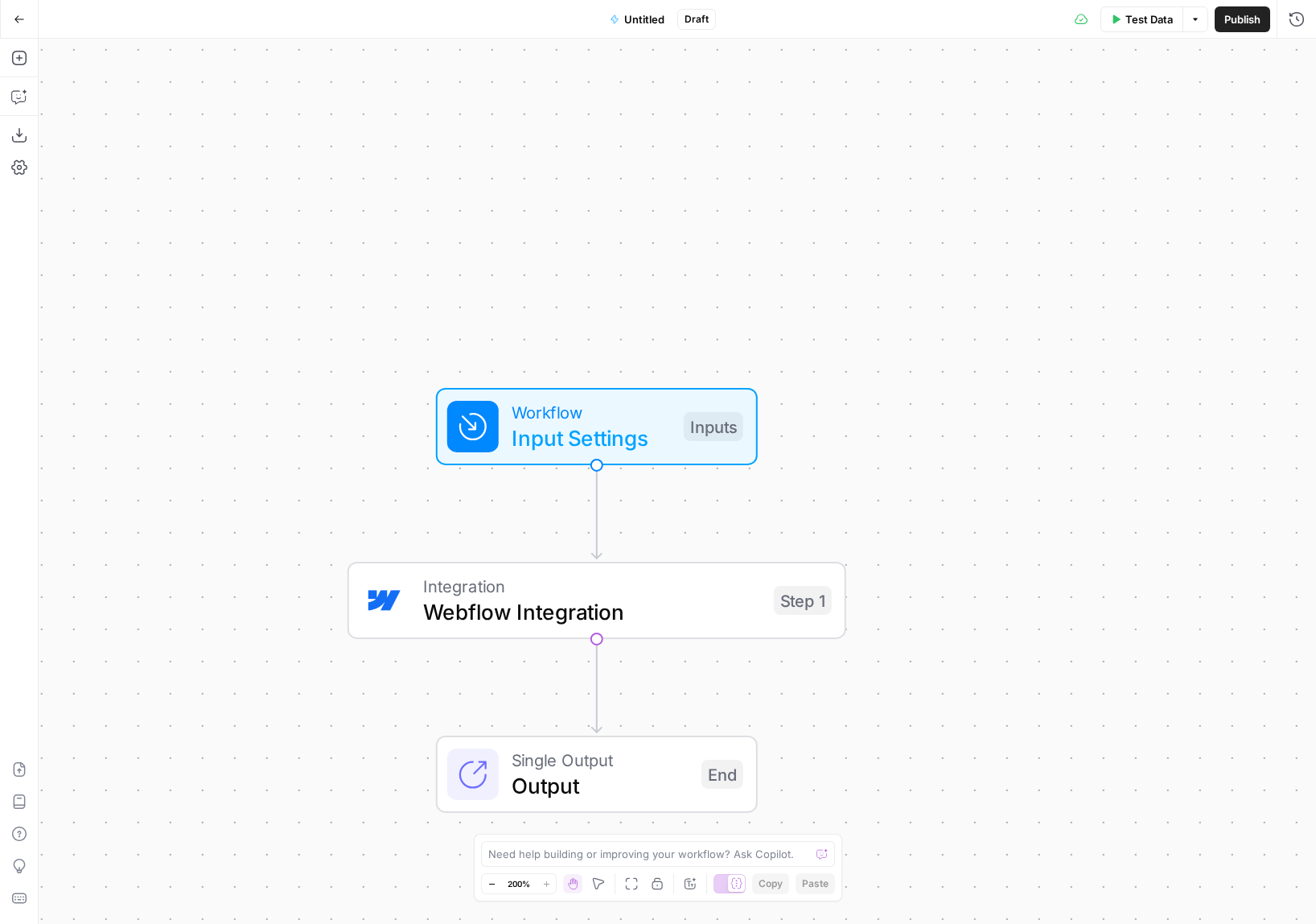
drag, startPoint x: 577, startPoint y: 701, endPoint x: 458, endPoint y: 786, distance: 146.2
click at [420, 857] on div "Workflow Input Settings Inputs Integration Webflow Integration Step 1 Single Ou…" at bounding box center [677, 481] width 1277 height 885
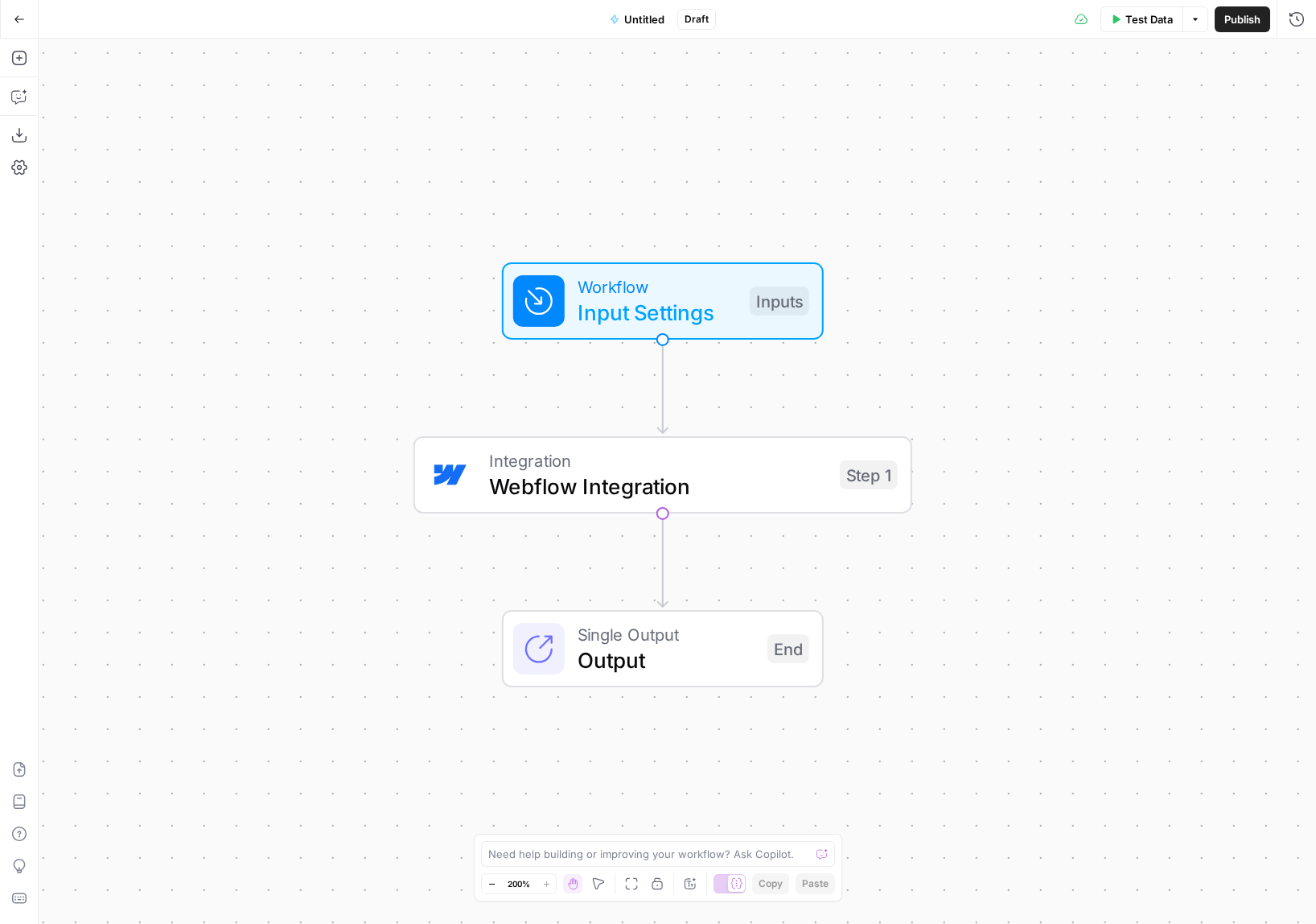
drag, startPoint x: 892, startPoint y: 490, endPoint x: 1077, endPoint y: 450, distance: 189.3
click at [1077, 446] on div "Workflow Input Settings Inputs Integration Webflow Integration Step 1 Single Ou…" at bounding box center [677, 481] width 1277 height 885
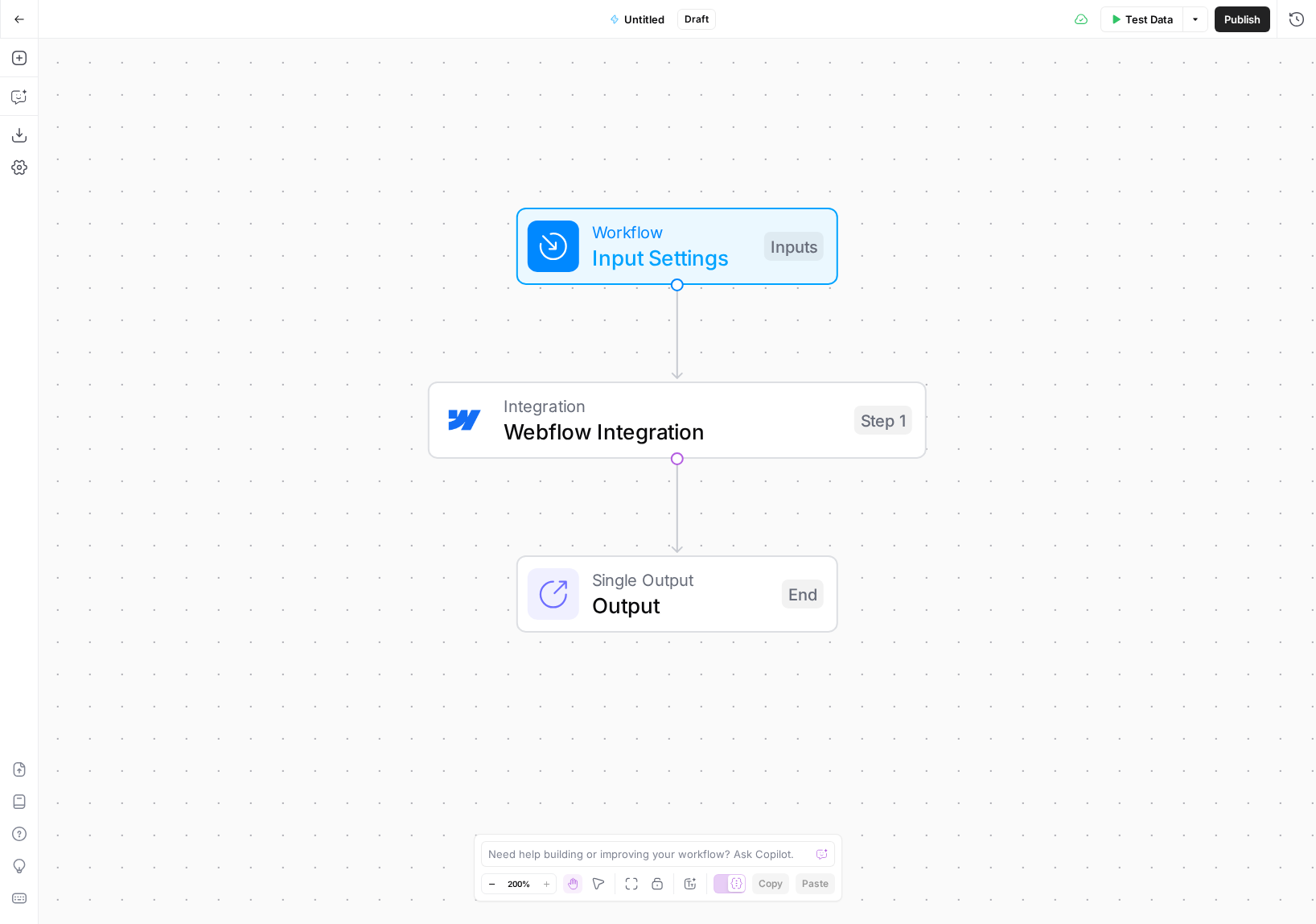
drag, startPoint x: 1077, startPoint y: 450, endPoint x: 983, endPoint y: 313, distance: 166.1
click at [981, 312] on div "Workflow Input Settings Inputs Integration Webflow Integration Step 1 Single Ou…" at bounding box center [677, 481] width 1277 height 885
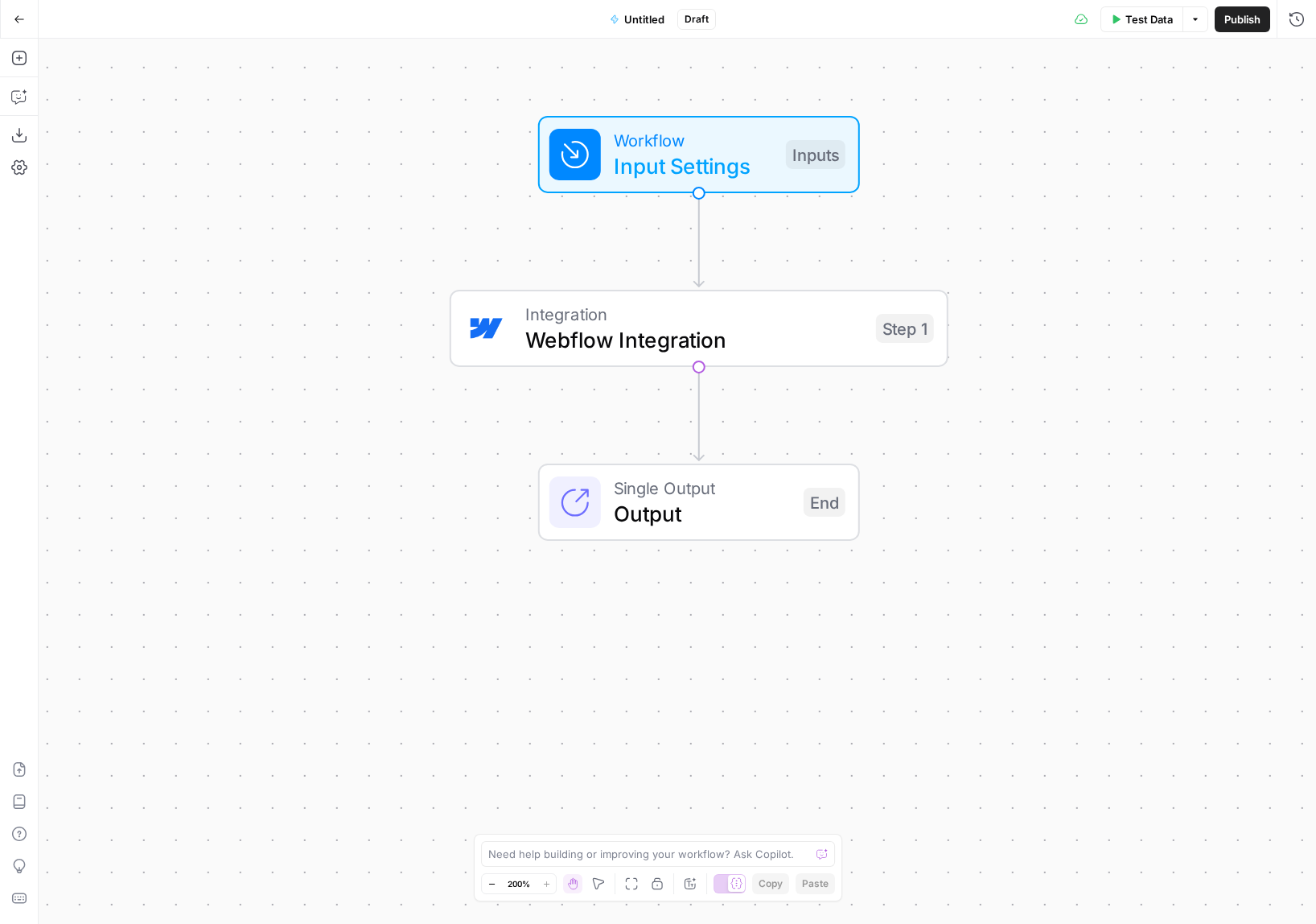
drag, startPoint x: 1036, startPoint y: 713, endPoint x: 1062, endPoint y: 625, distance: 91.8
click at [1062, 625] on div "Workflow Input Settings Inputs Integration Webflow Integration Step 1 Single Ou…" at bounding box center [677, 481] width 1277 height 885
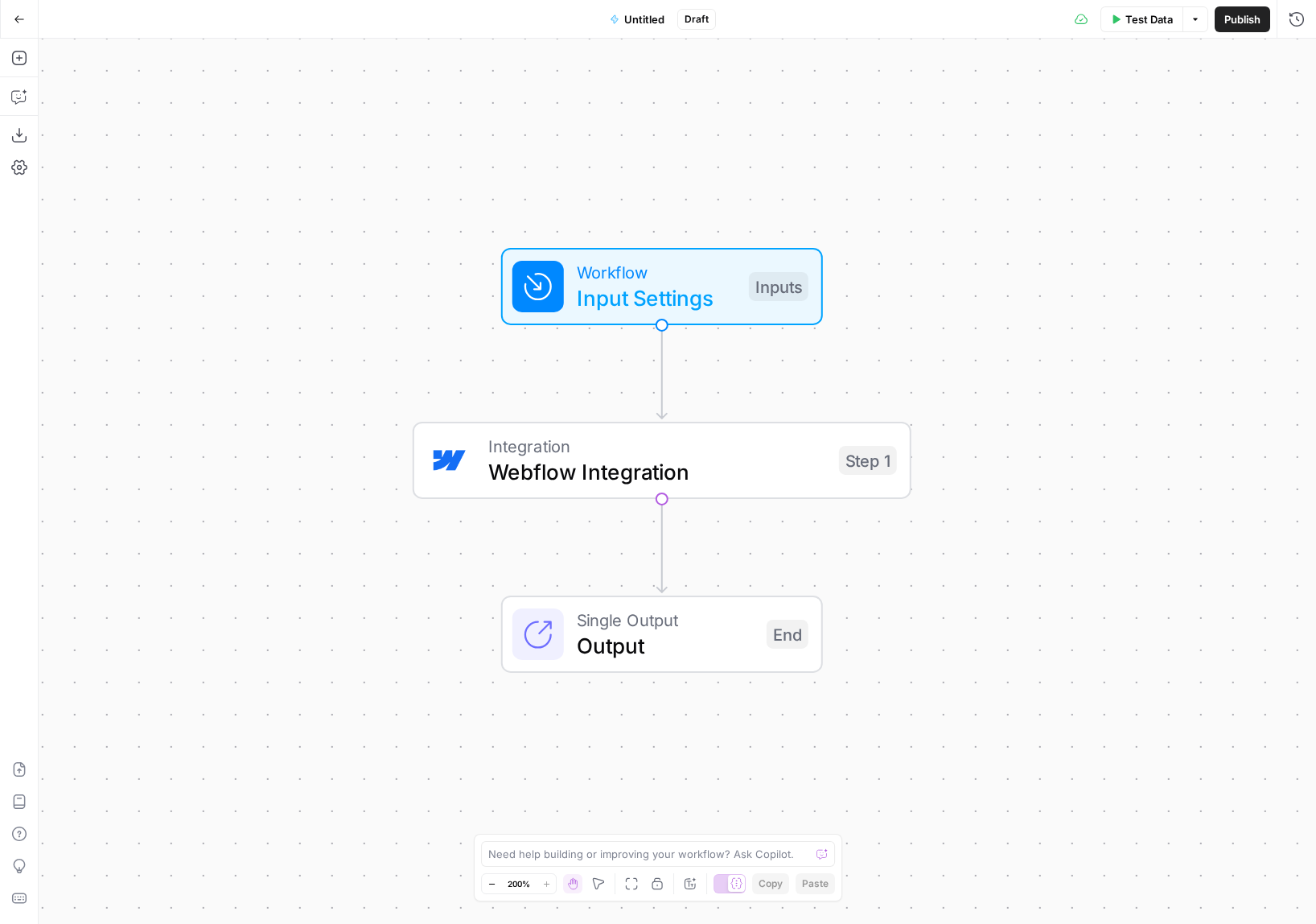
drag, startPoint x: 1027, startPoint y: 269, endPoint x: 989, endPoint y: 402, distance: 138.3
click at [989, 402] on div "Workflow Input Settings Inputs Integration Webflow Integration Step 1 Single Ou…" at bounding box center [677, 481] width 1277 height 885
click at [30, 69] on button "Add Steps" at bounding box center [19, 58] width 26 height 26
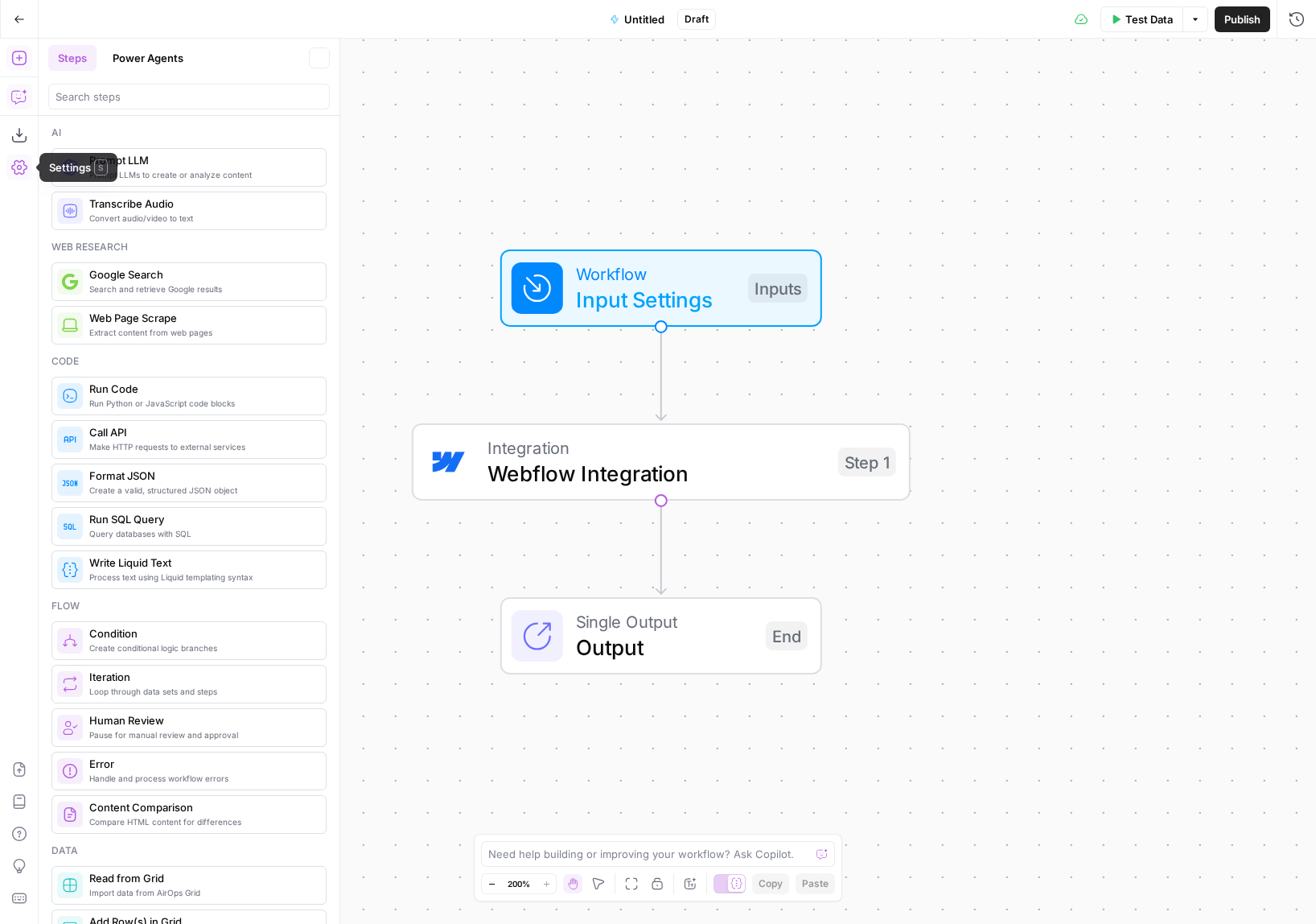
click at [21, 107] on button "Copilot" at bounding box center [19, 96] width 26 height 26
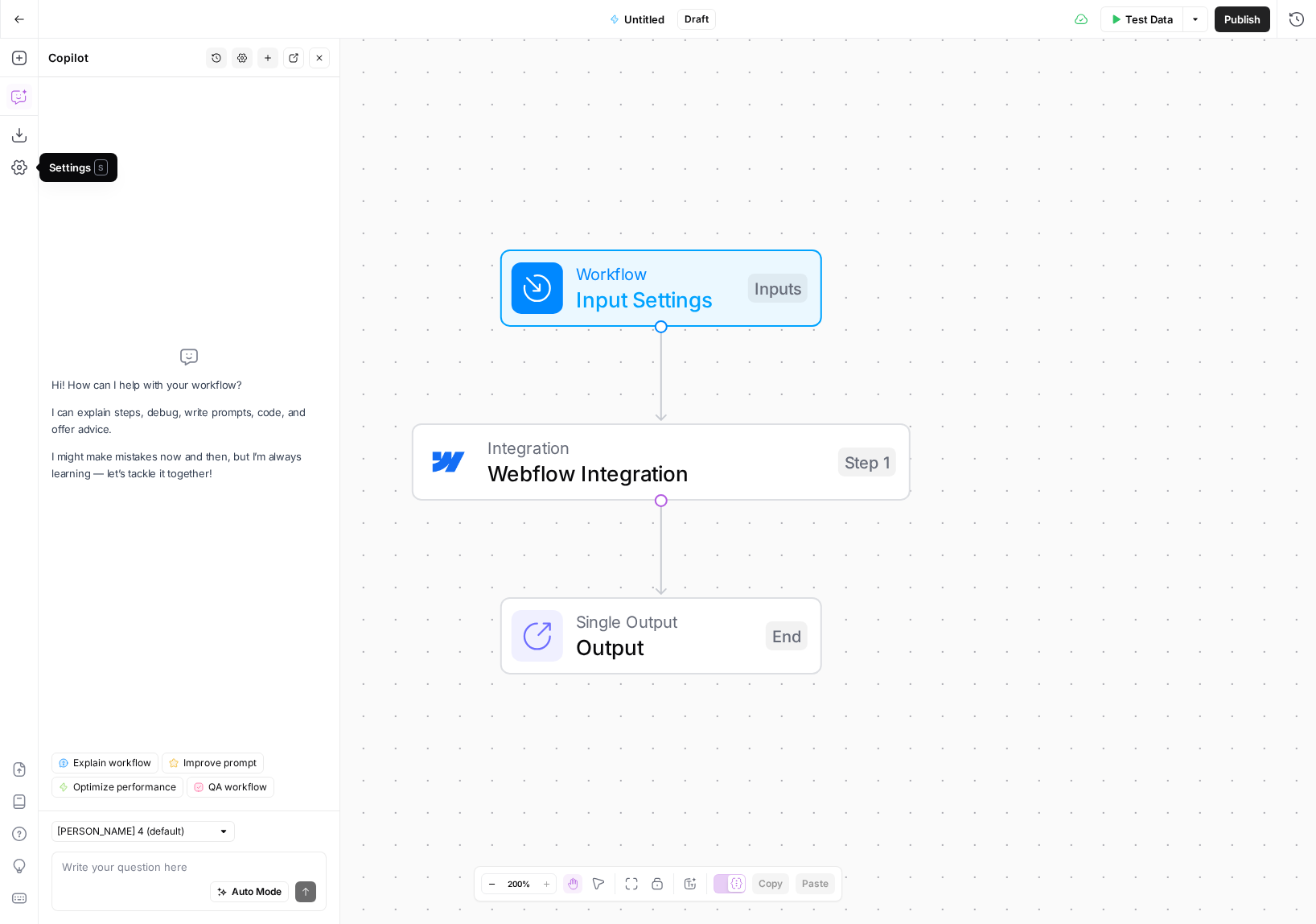
click at [657, 117] on div "Workflow Input Settings Inputs Integration Webflow Integration Step 1 Single Ou…" at bounding box center [677, 481] width 1277 height 885
click at [15, 167] on icon "button" at bounding box center [19, 167] width 16 height 16
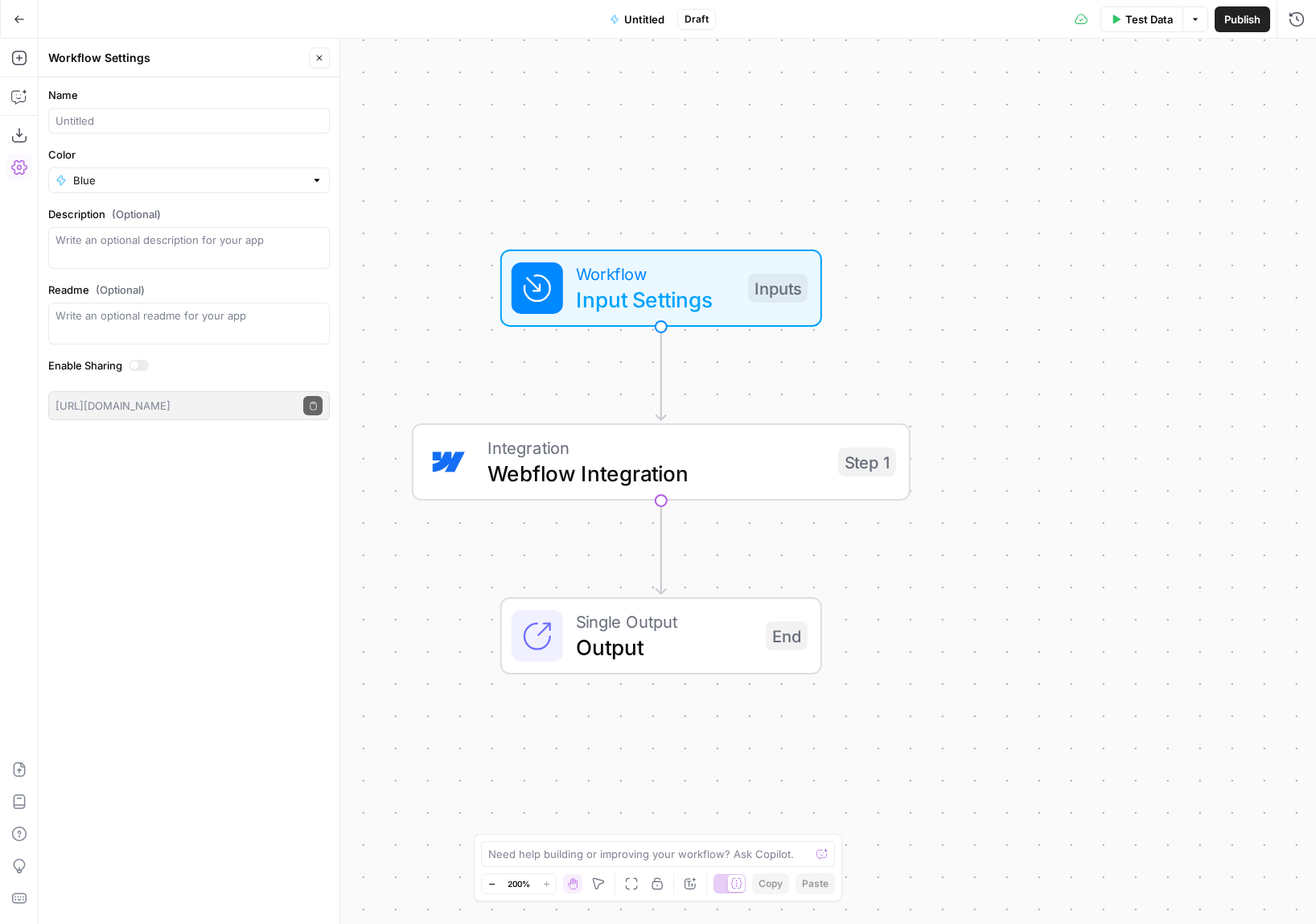
click at [24, 175] on button "Settings" at bounding box center [19, 167] width 26 height 26
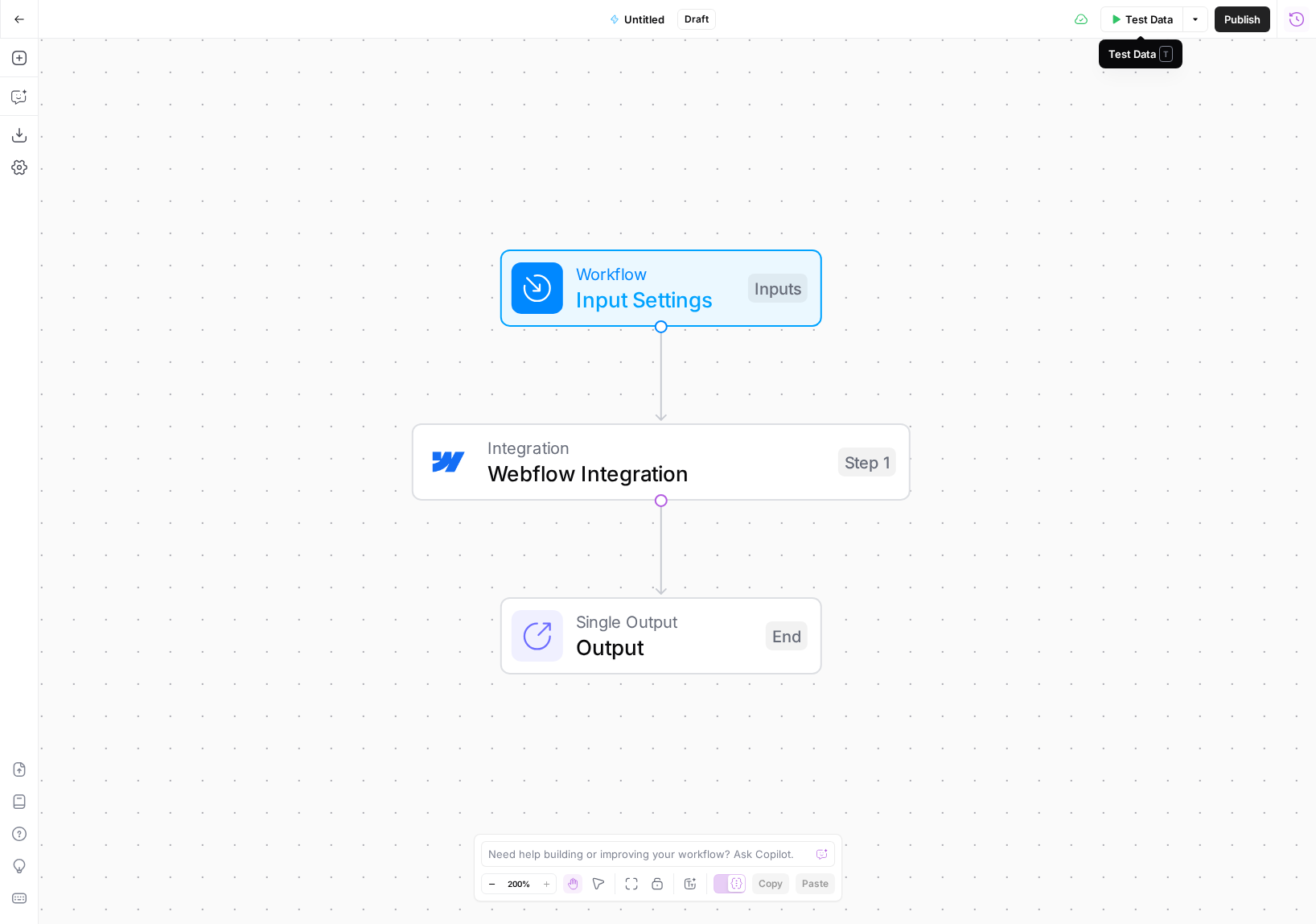
click at [1304, 15] on button "Run History" at bounding box center [1296, 19] width 26 height 26
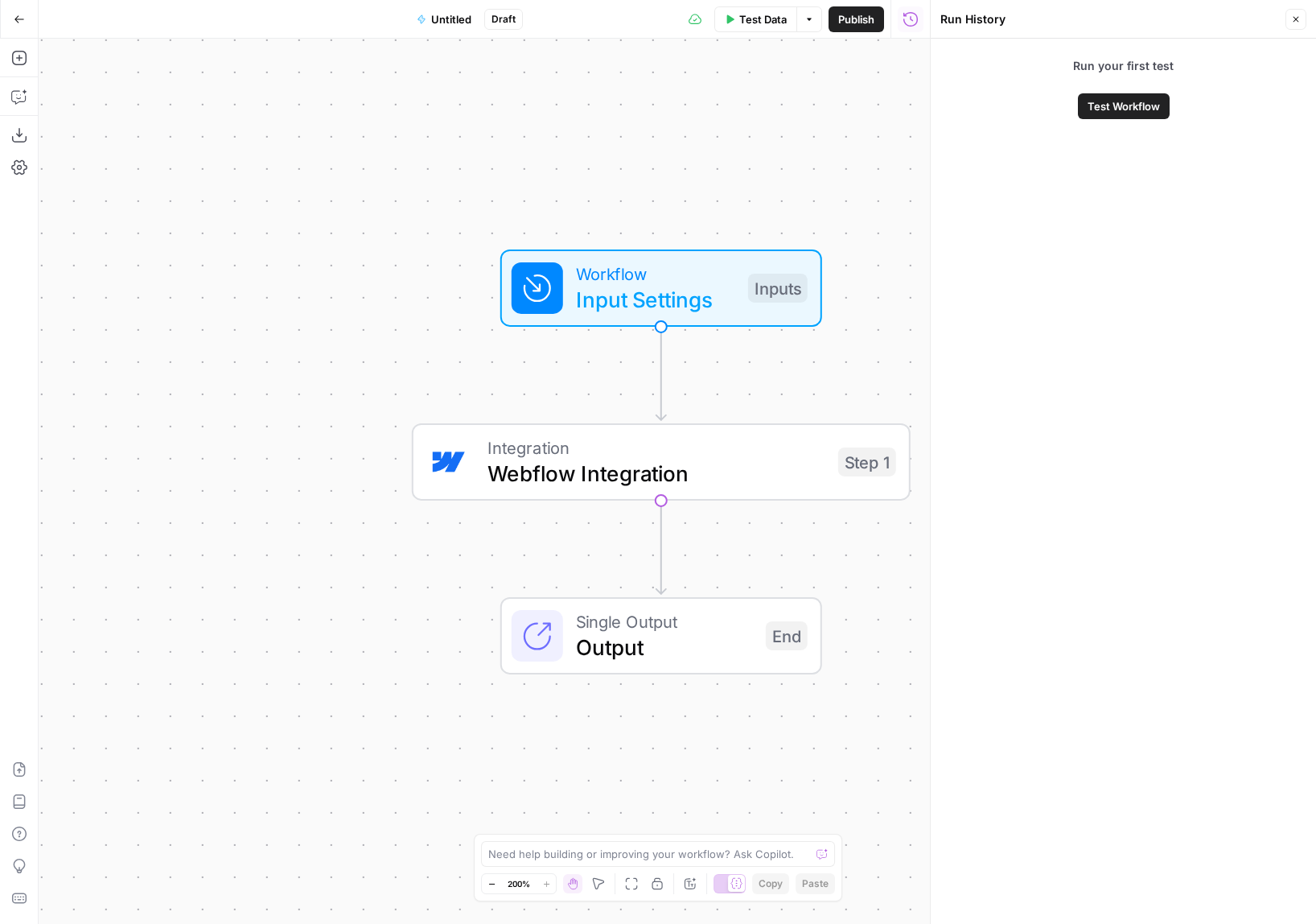
drag, startPoint x: 1295, startPoint y: 13, endPoint x: 1274, endPoint y: 50, distance: 42.5
click at [1295, 13] on button "Close" at bounding box center [1295, 19] width 21 height 21
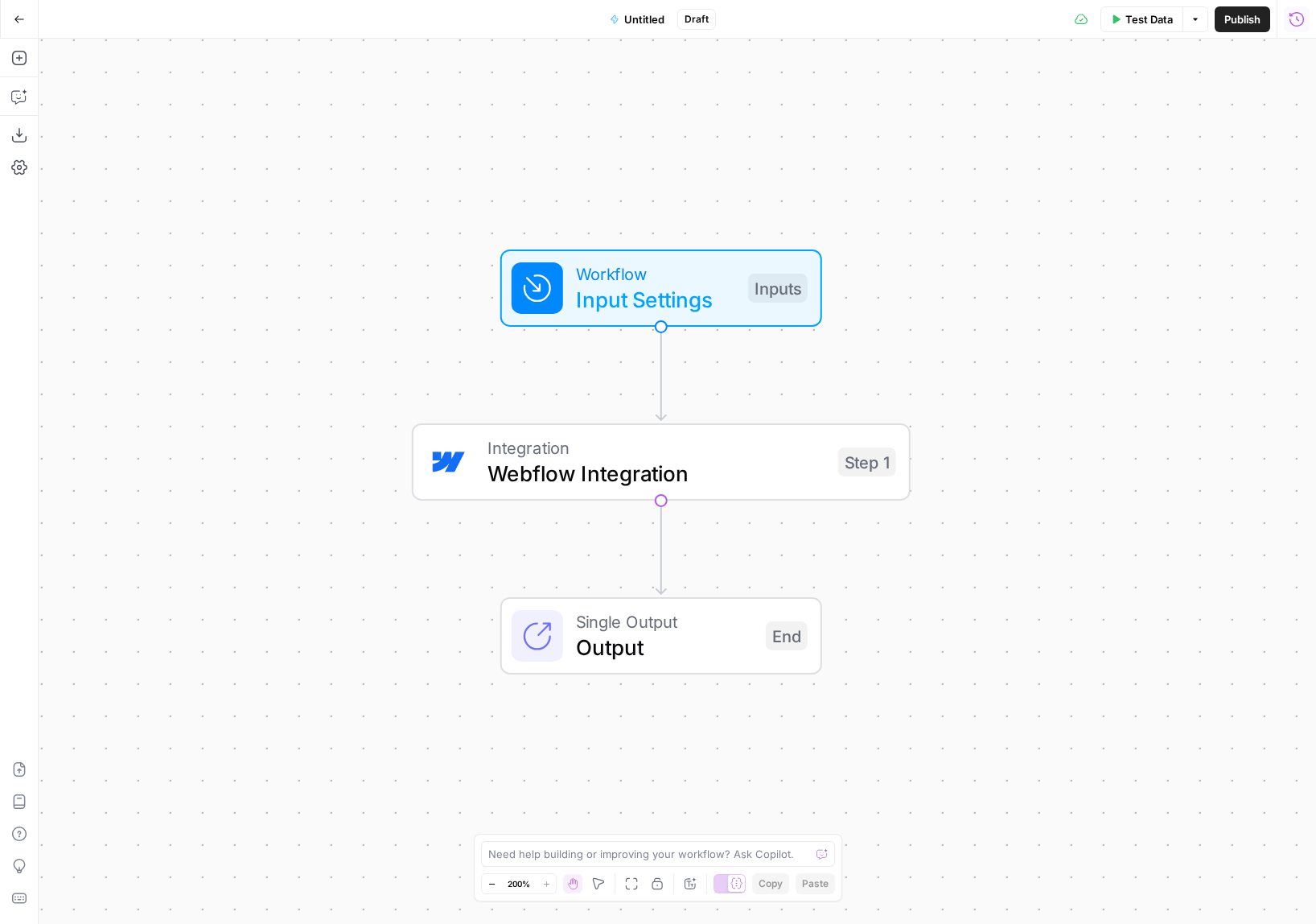
click at [1290, 15] on icon "button" at bounding box center [1297, 19] width 15 height 15
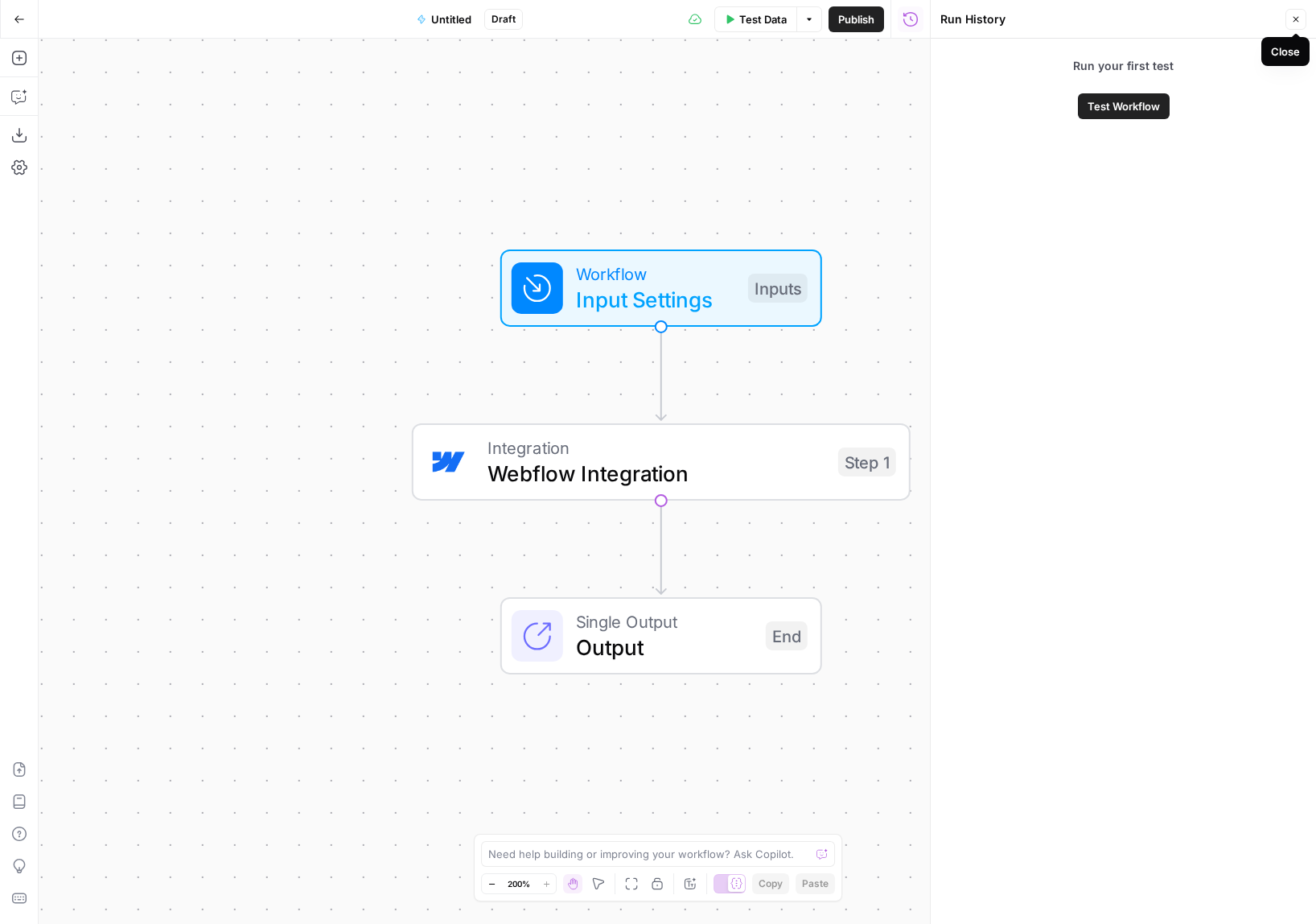
click at [1295, 21] on icon "button" at bounding box center [1295, 20] width 10 height 10
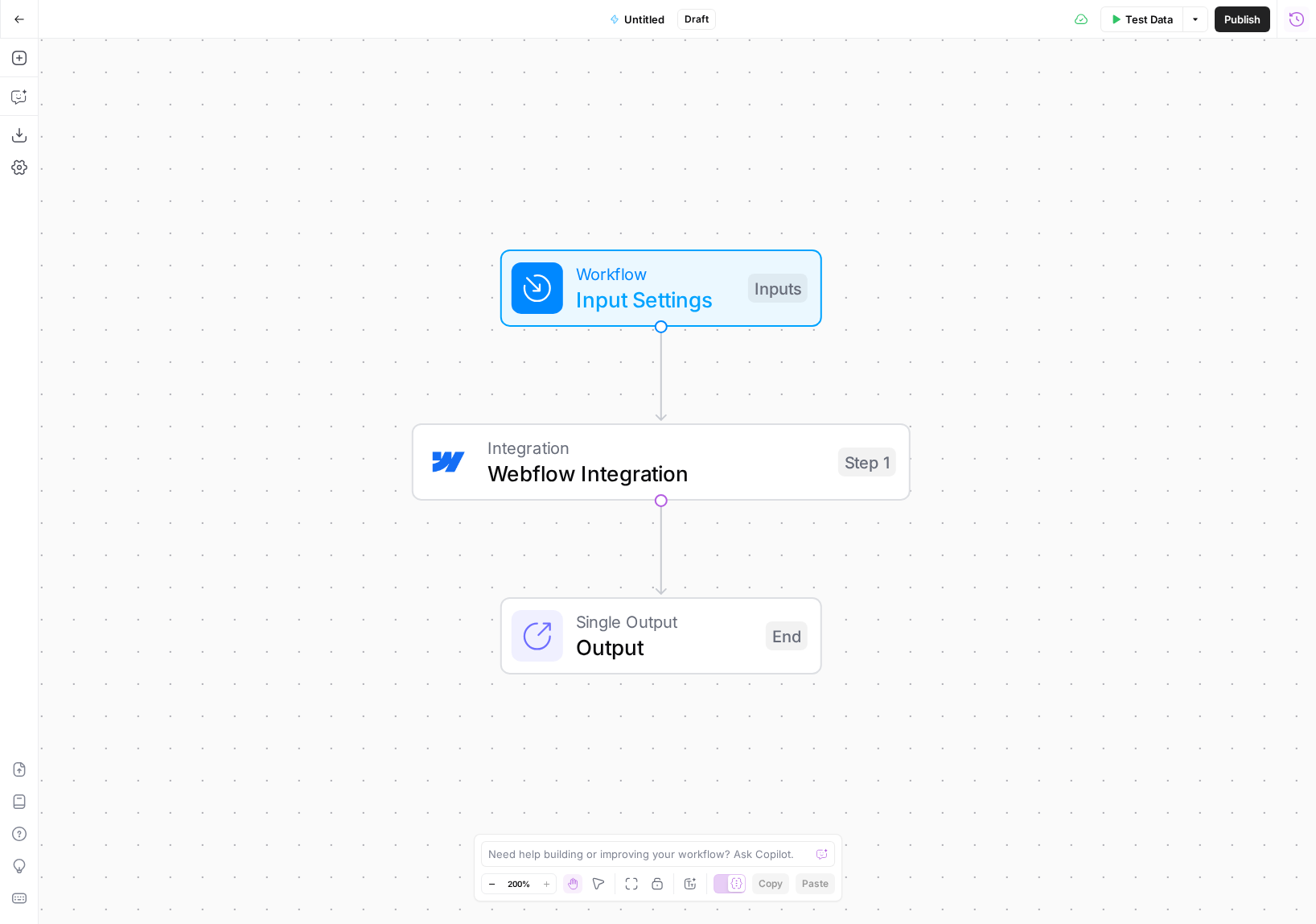
click at [1294, 15] on icon "button" at bounding box center [1296, 19] width 16 height 16
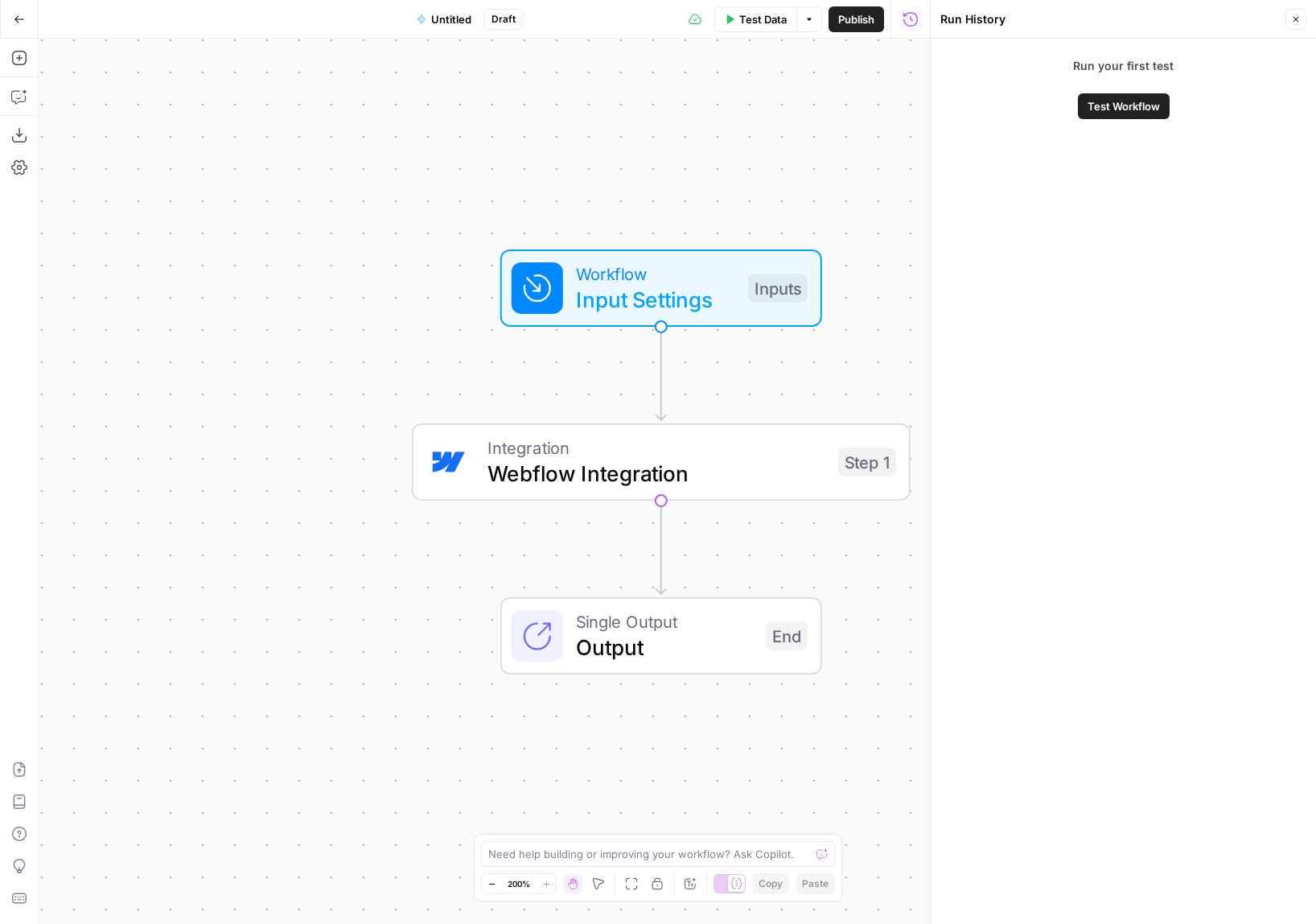
click at [1294, 15] on icon "button" at bounding box center [1295, 20] width 10 height 10
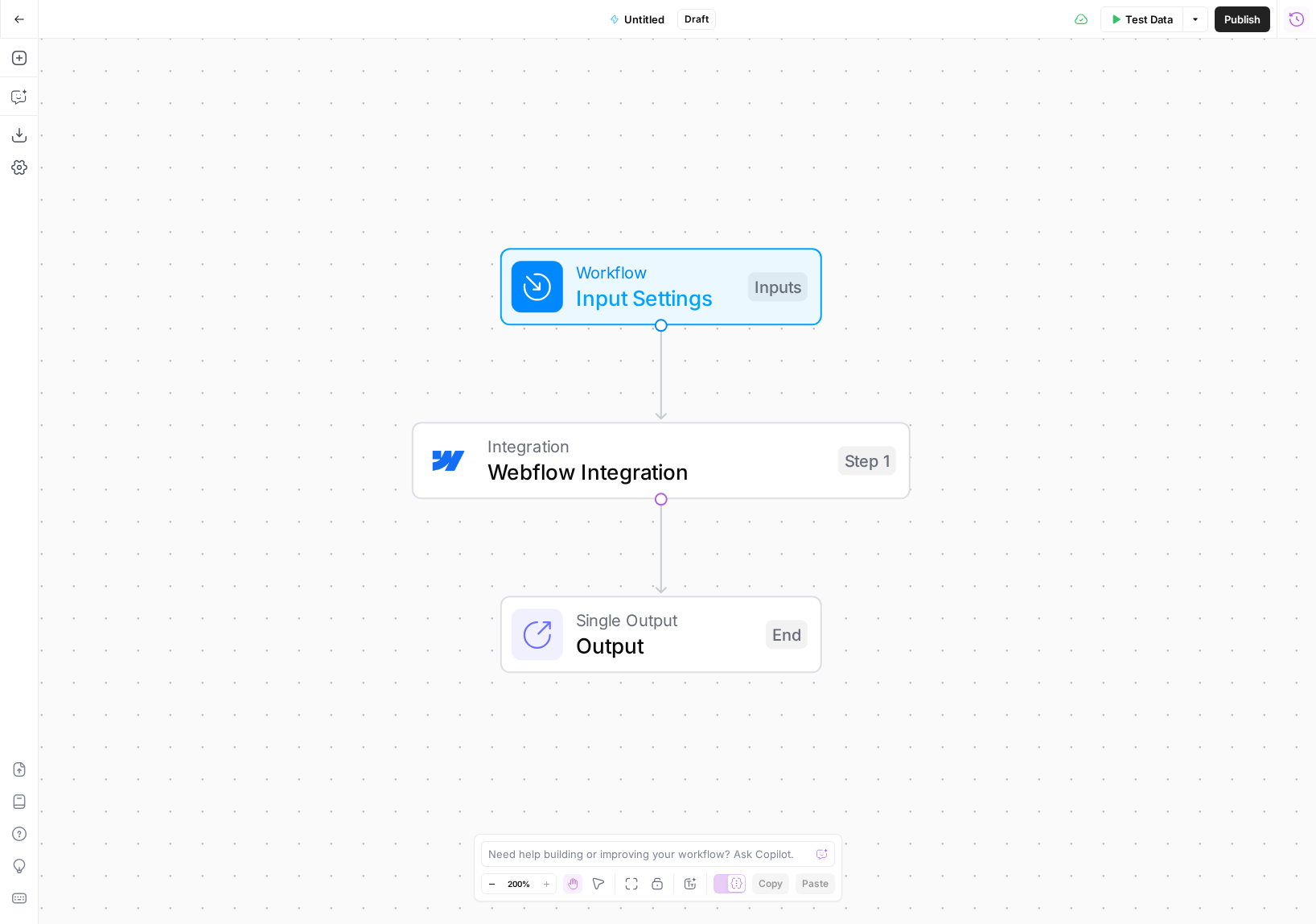
click at [1118, 18] on icon "button" at bounding box center [1116, 19] width 7 height 9
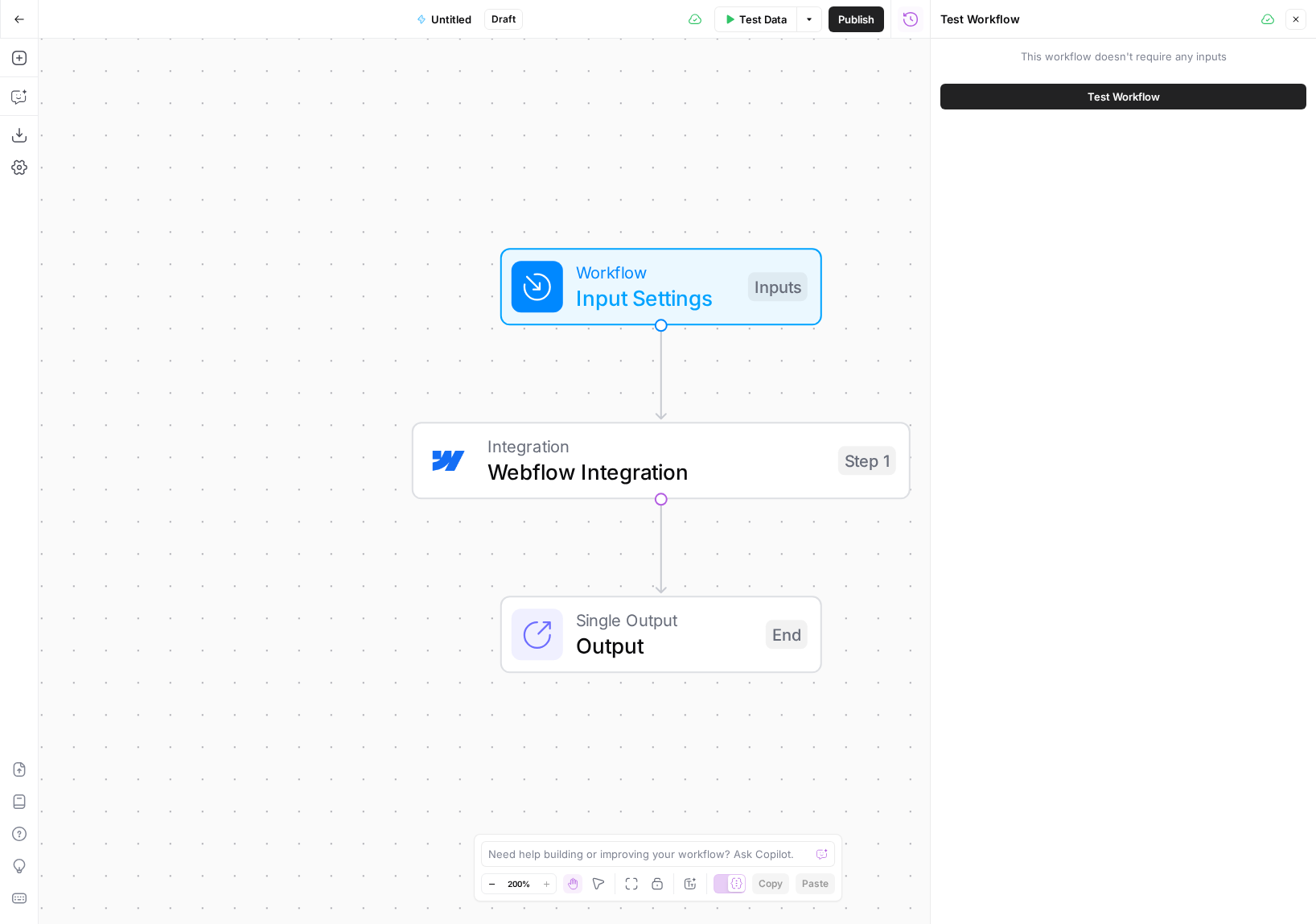
click at [1295, 24] on button "Close" at bounding box center [1295, 19] width 21 height 21
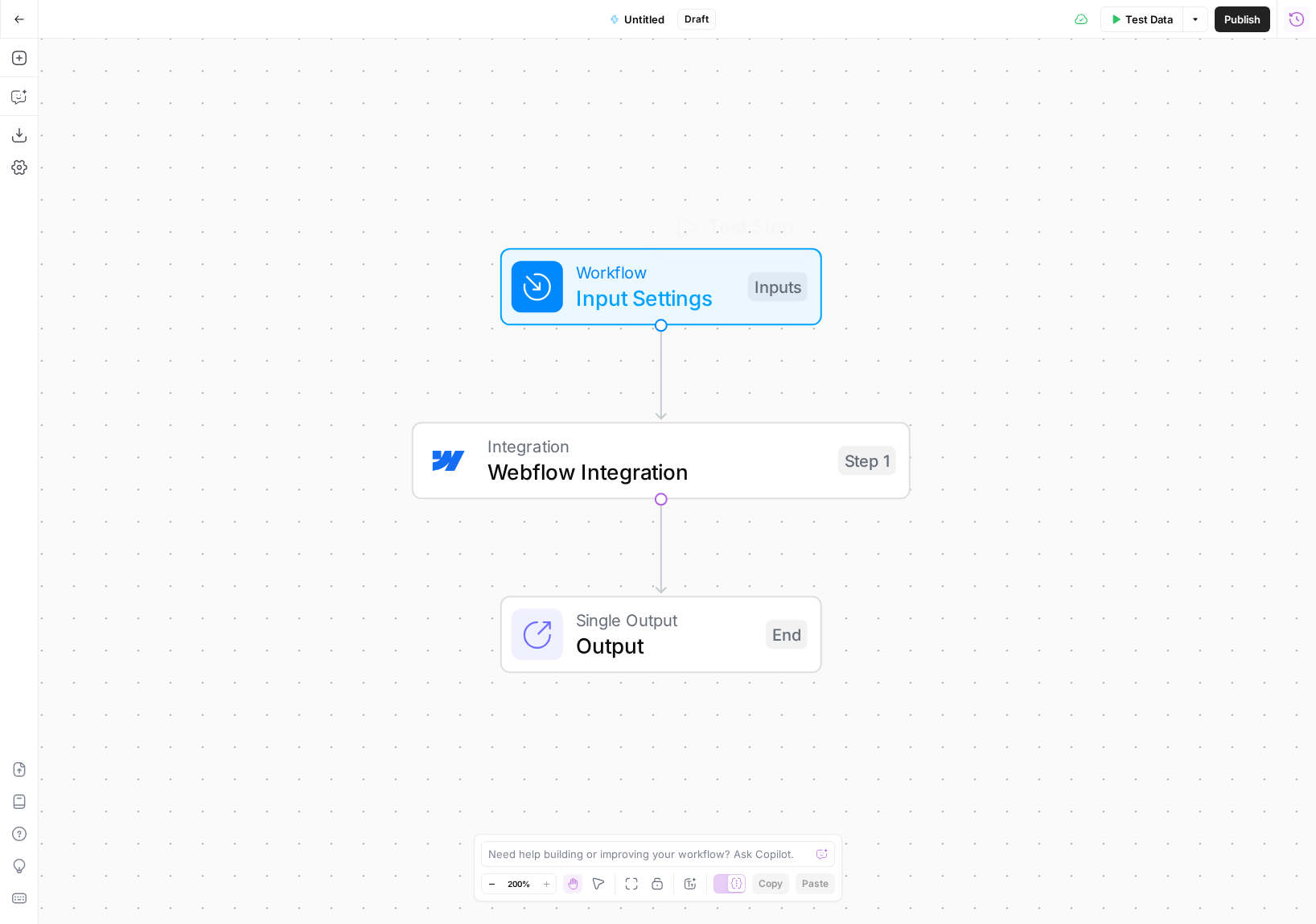
click at [713, 469] on span "Webflow Integration" at bounding box center [656, 471] width 338 height 32
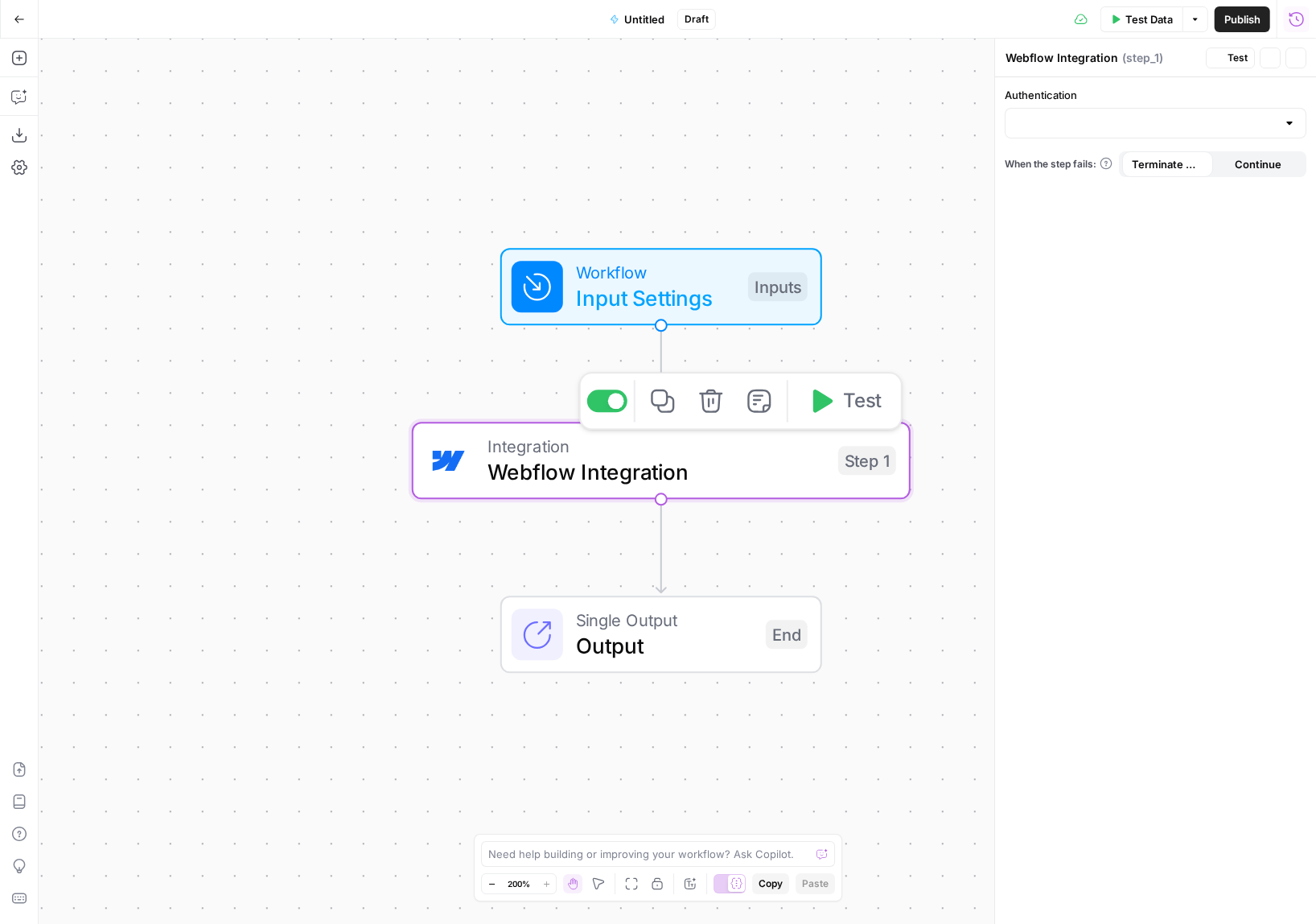
type input "Webflow Blog (Prod)"
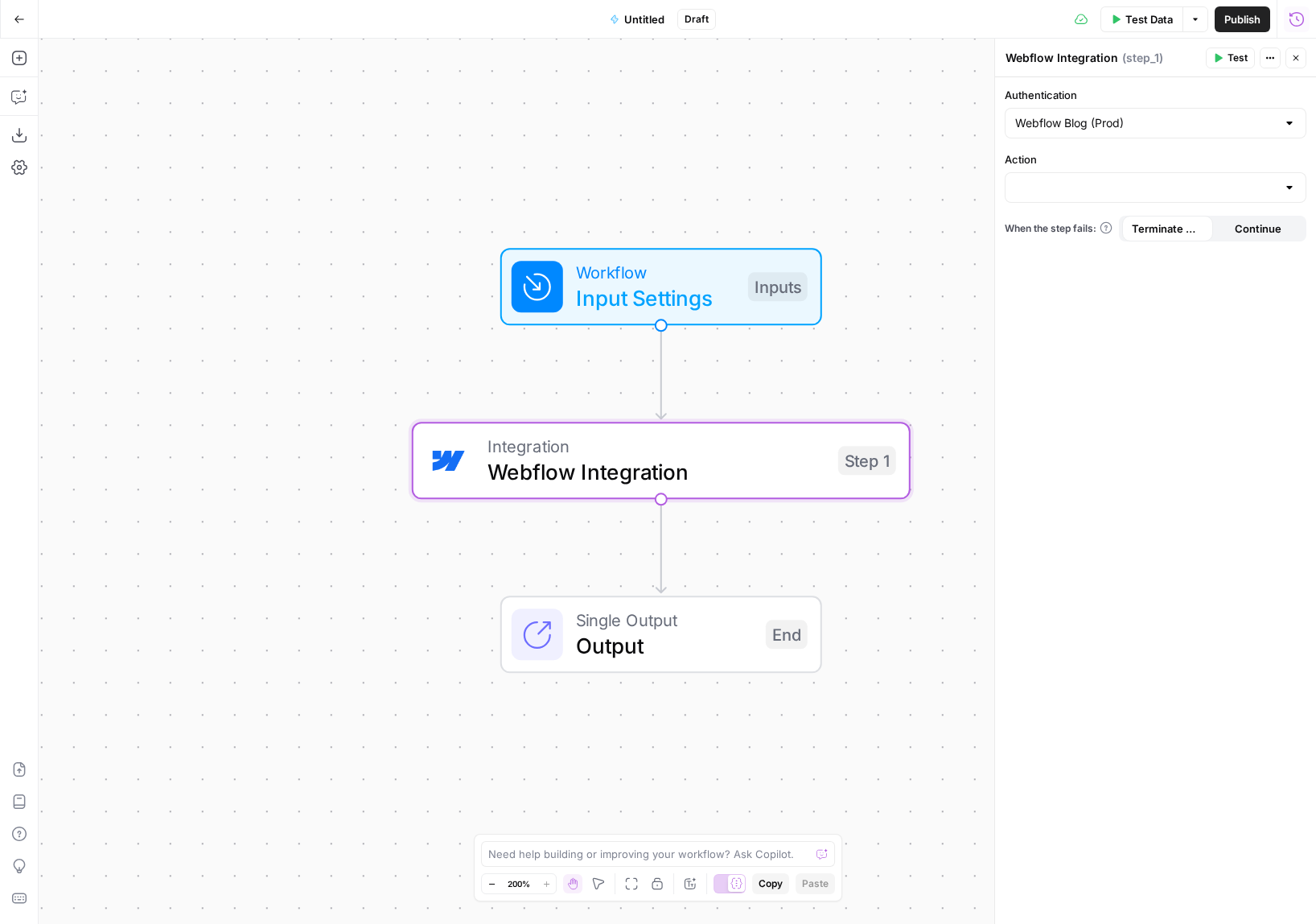
click at [1299, 56] on icon "button" at bounding box center [1295, 58] width 10 height 10
click at [708, 17] on div "Draft" at bounding box center [696, 19] width 39 height 21
click at [622, 15] on button "Untitled" at bounding box center [637, 19] width 74 height 26
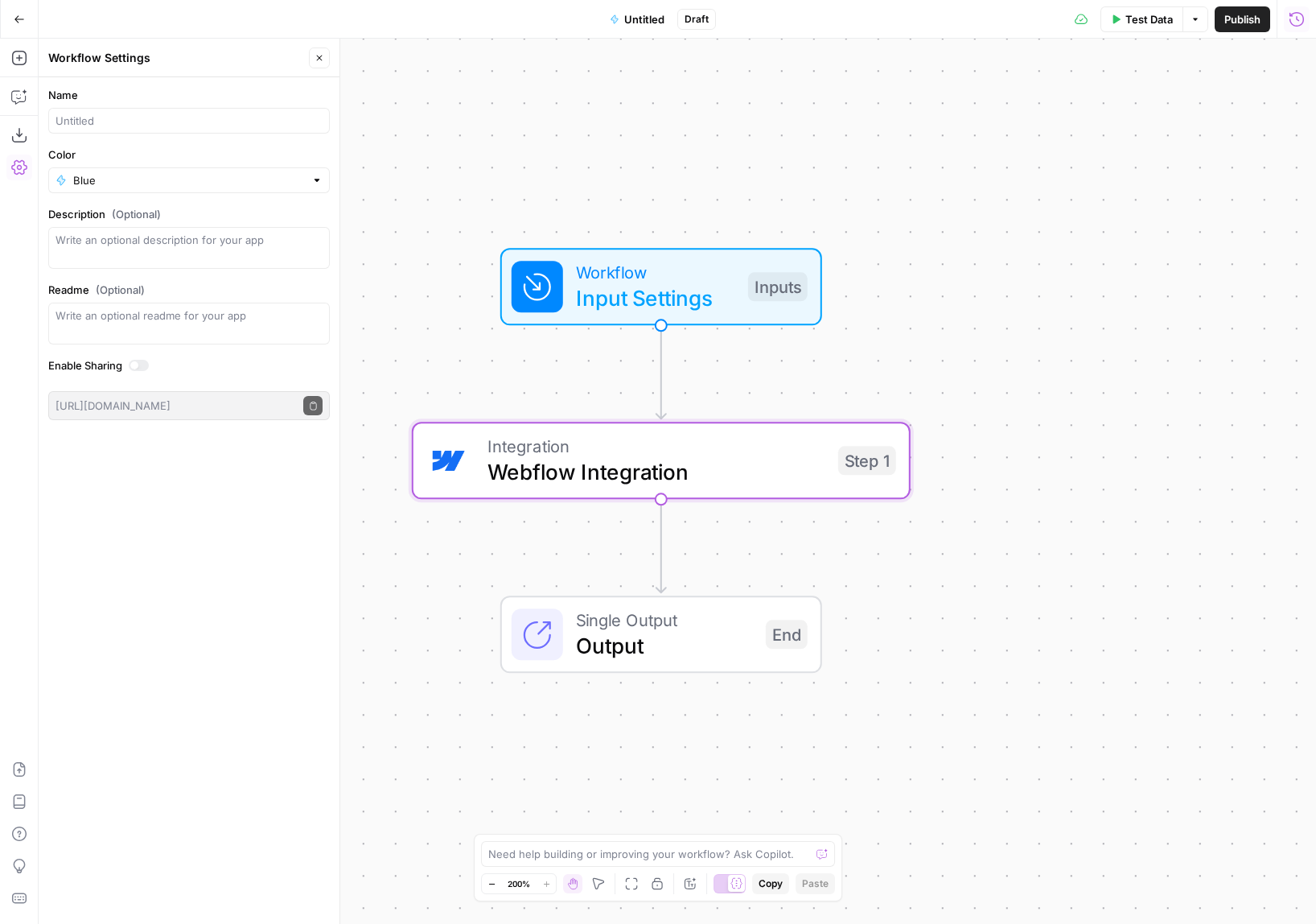
click at [622, 15] on button "Untitled" at bounding box center [637, 19] width 74 height 26
drag, startPoint x: 27, startPoint y: 58, endPoint x: 76, endPoint y: 90, distance: 58.5
click at [27, 58] on button "Add Steps" at bounding box center [19, 58] width 26 height 26
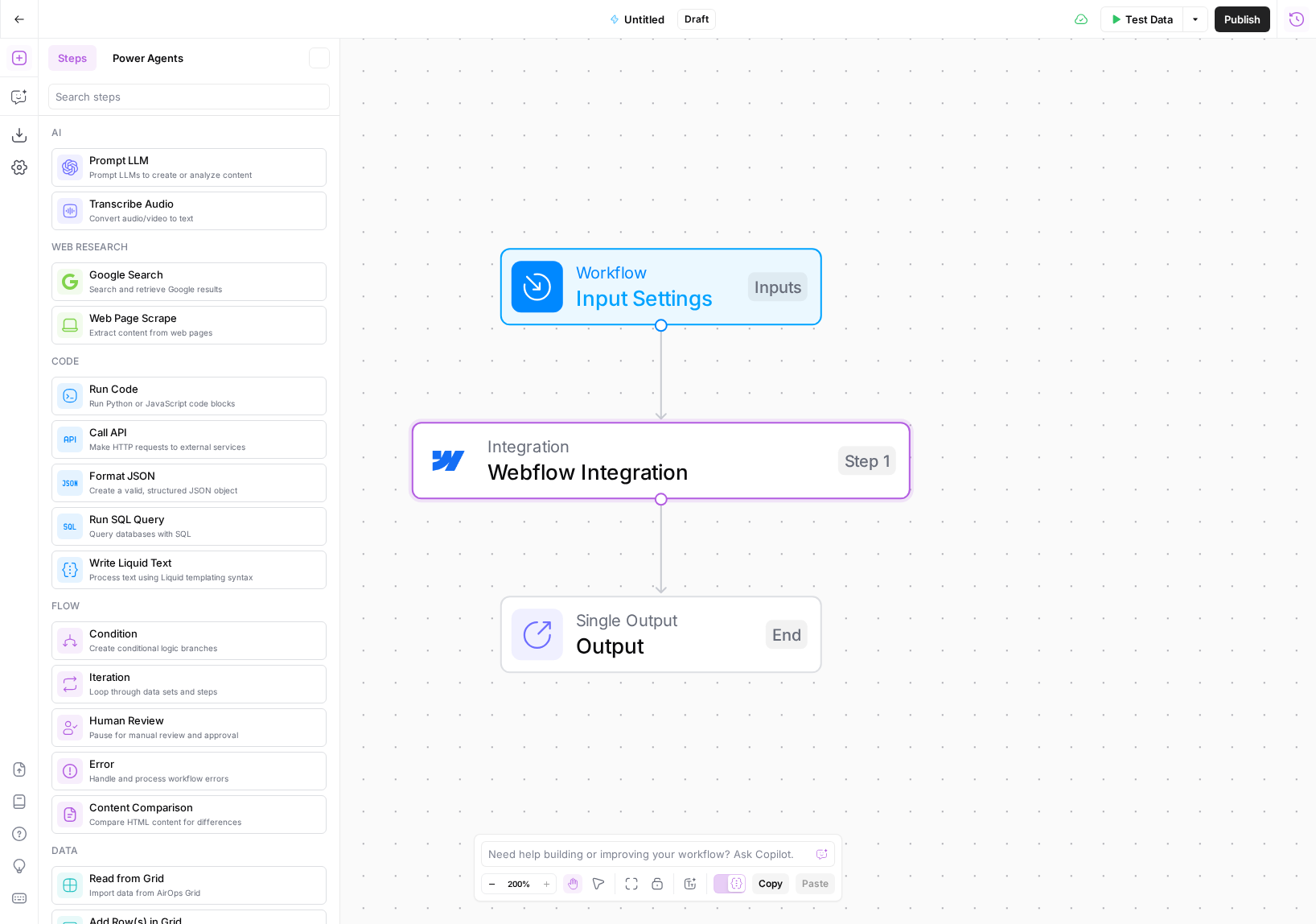
click at [1195, 252] on div "Workflow Input Settings Inputs Integration Webflow Integration Step 1 Single Ou…" at bounding box center [677, 481] width 1277 height 885
click at [1301, 26] on icon "button" at bounding box center [1296, 19] width 16 height 16
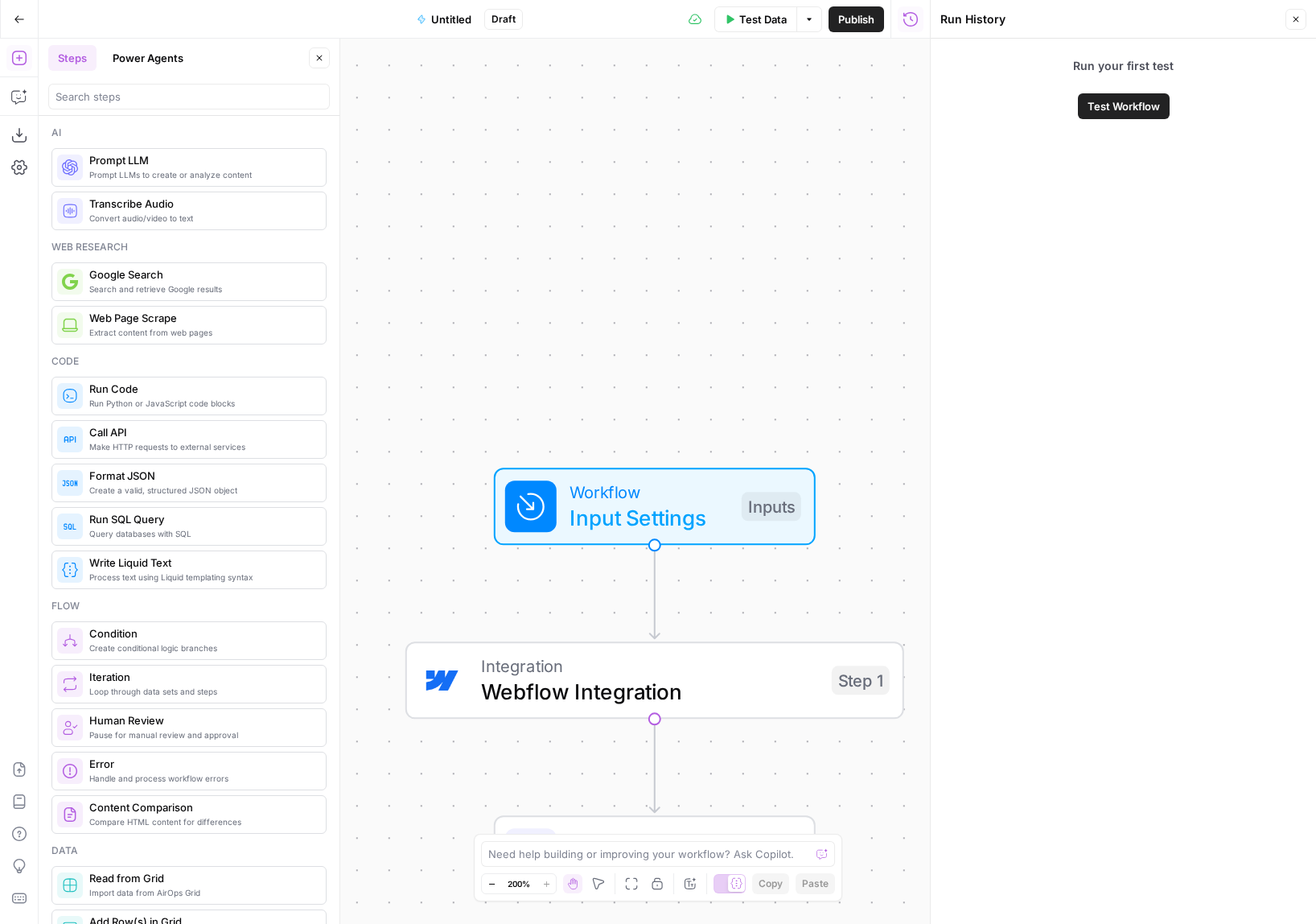
drag, startPoint x: 559, startPoint y: 154, endPoint x: 580, endPoint y: 369, distance: 216.0
click at [580, 369] on div "Workflow Input Settings Inputs Integration Webflow Integration Step 1 Single Ou…" at bounding box center [484, 481] width 891 height 885
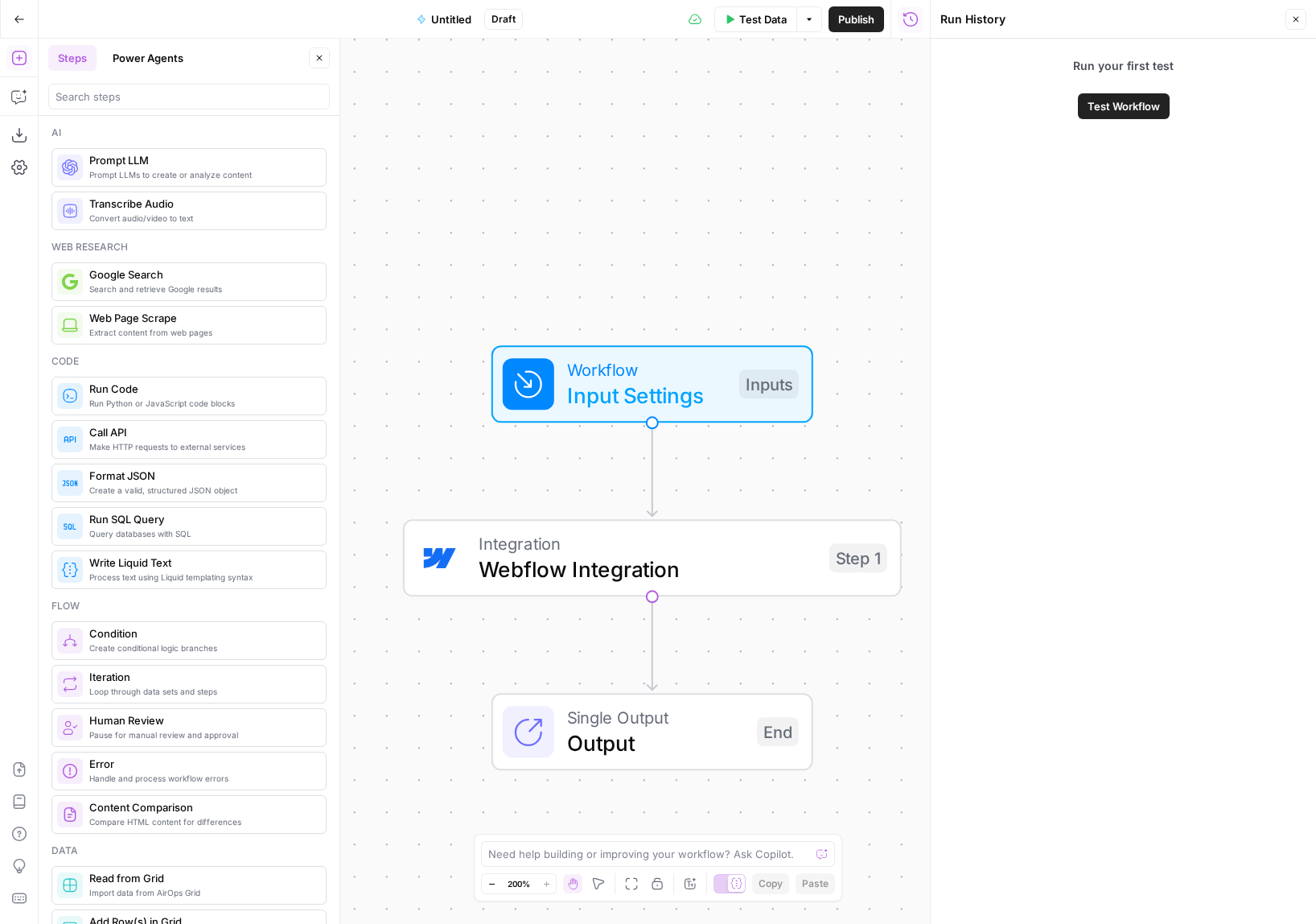
drag, startPoint x: 582, startPoint y: 282, endPoint x: 620, endPoint y: 212, distance: 79.6
click at [552, 0] on html "Webflow New Home Browse Insights Opportunities Your Data Recent Grids Blog Refr…" at bounding box center [658, 462] width 1316 height 924
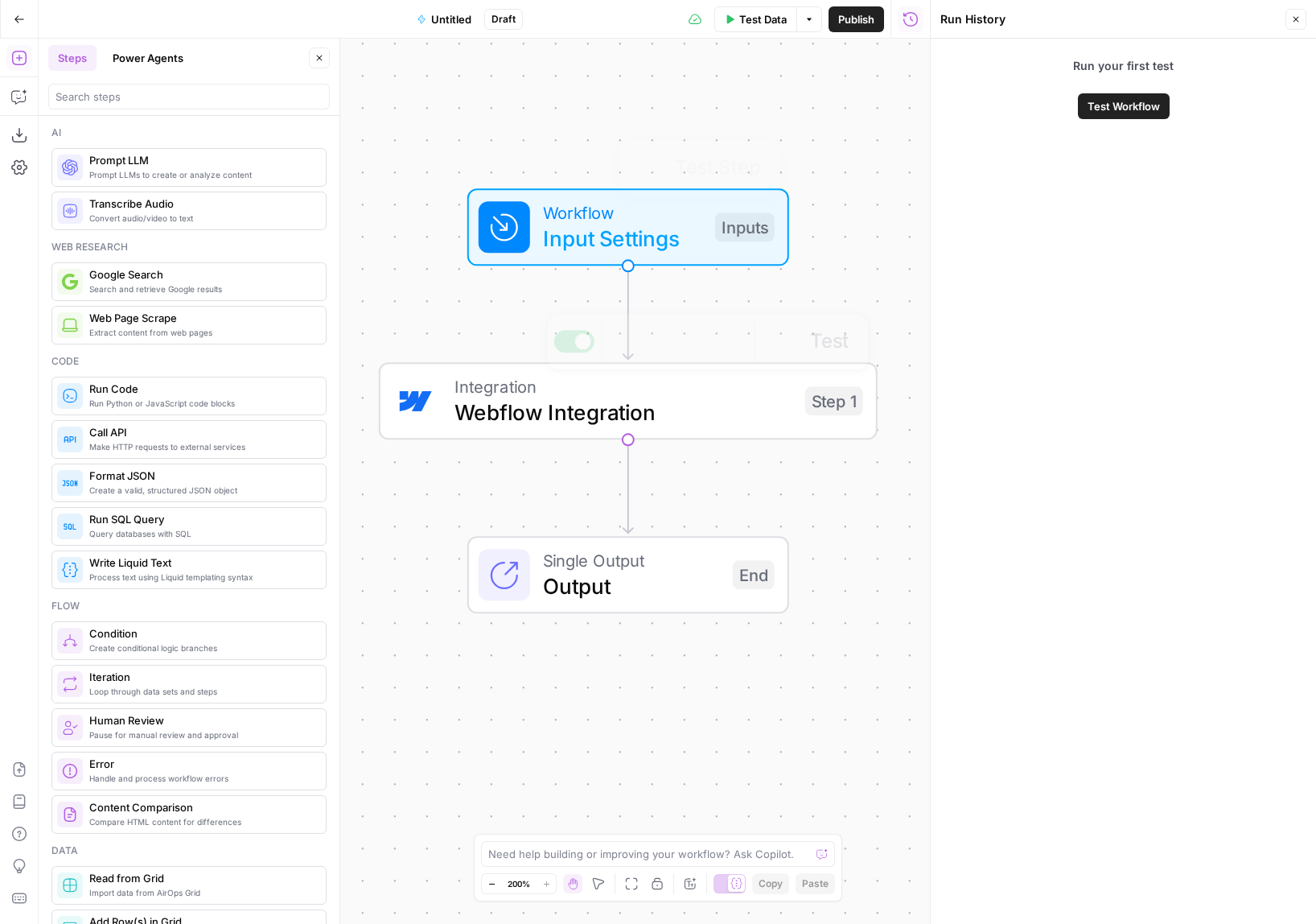
drag, startPoint x: 777, startPoint y: 522, endPoint x: 775, endPoint y: 241, distance: 281.0
click at [774, 247] on div "Workflow Input Settings Inputs Test Step Integration Webflow Integration Step 1…" at bounding box center [484, 481] width 891 height 885
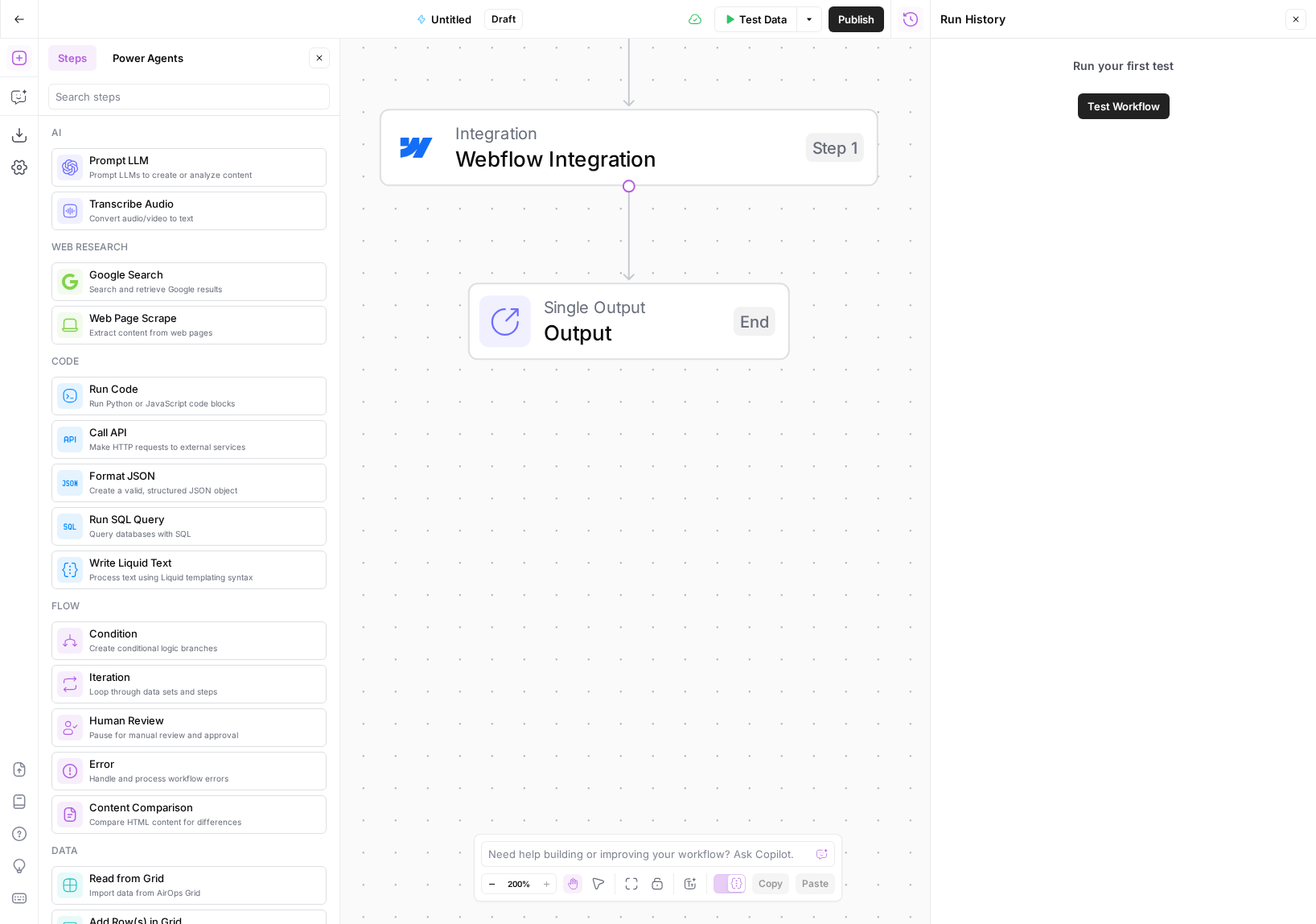
drag, startPoint x: 834, startPoint y: 343, endPoint x: 1038, endPoint y: 288, distance: 211.3
click at [878, 360] on div "Single Output Output End" at bounding box center [629, 321] width 499 height 77
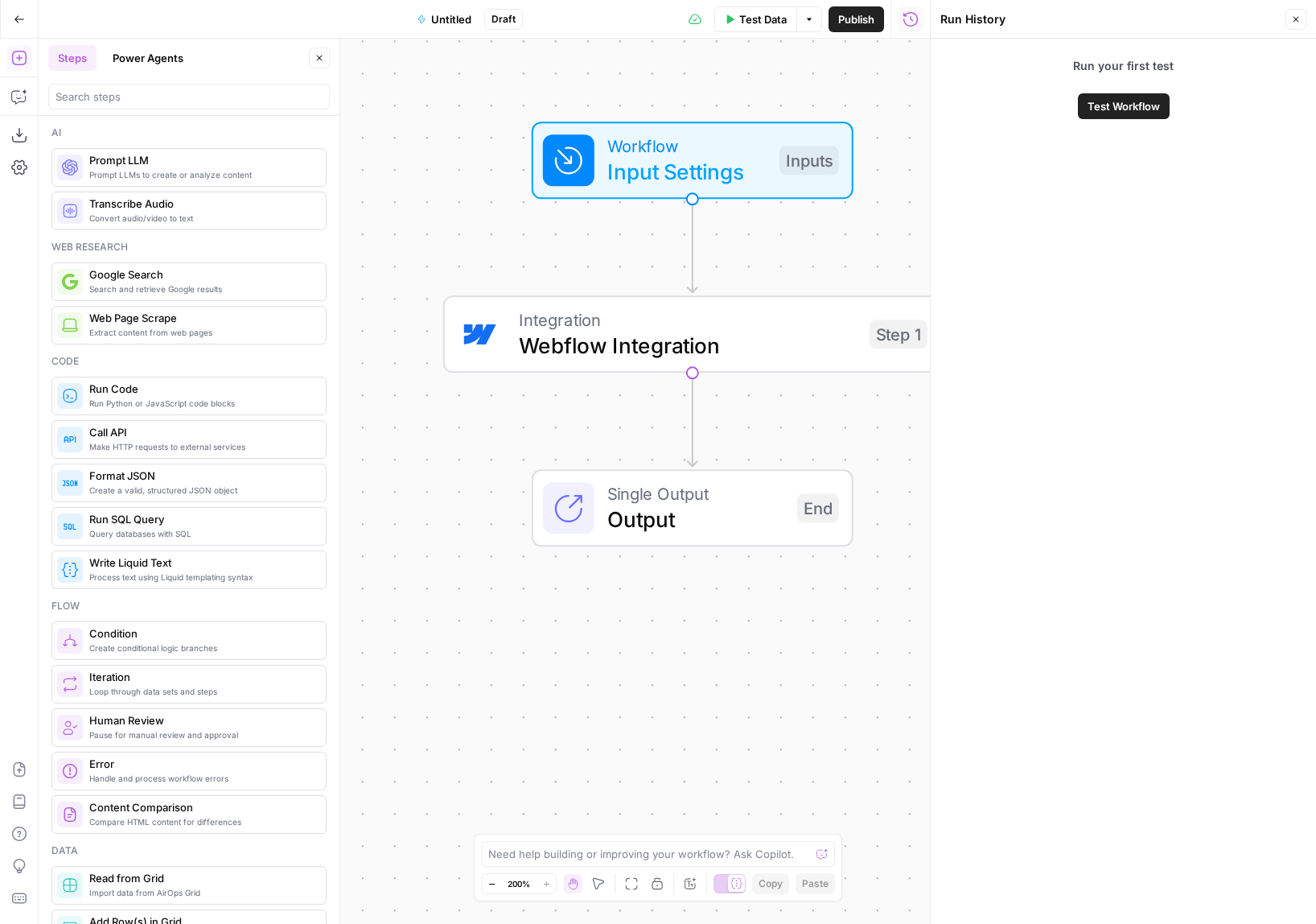
click at [1296, 15] on icon "button" at bounding box center [1295, 20] width 10 height 10
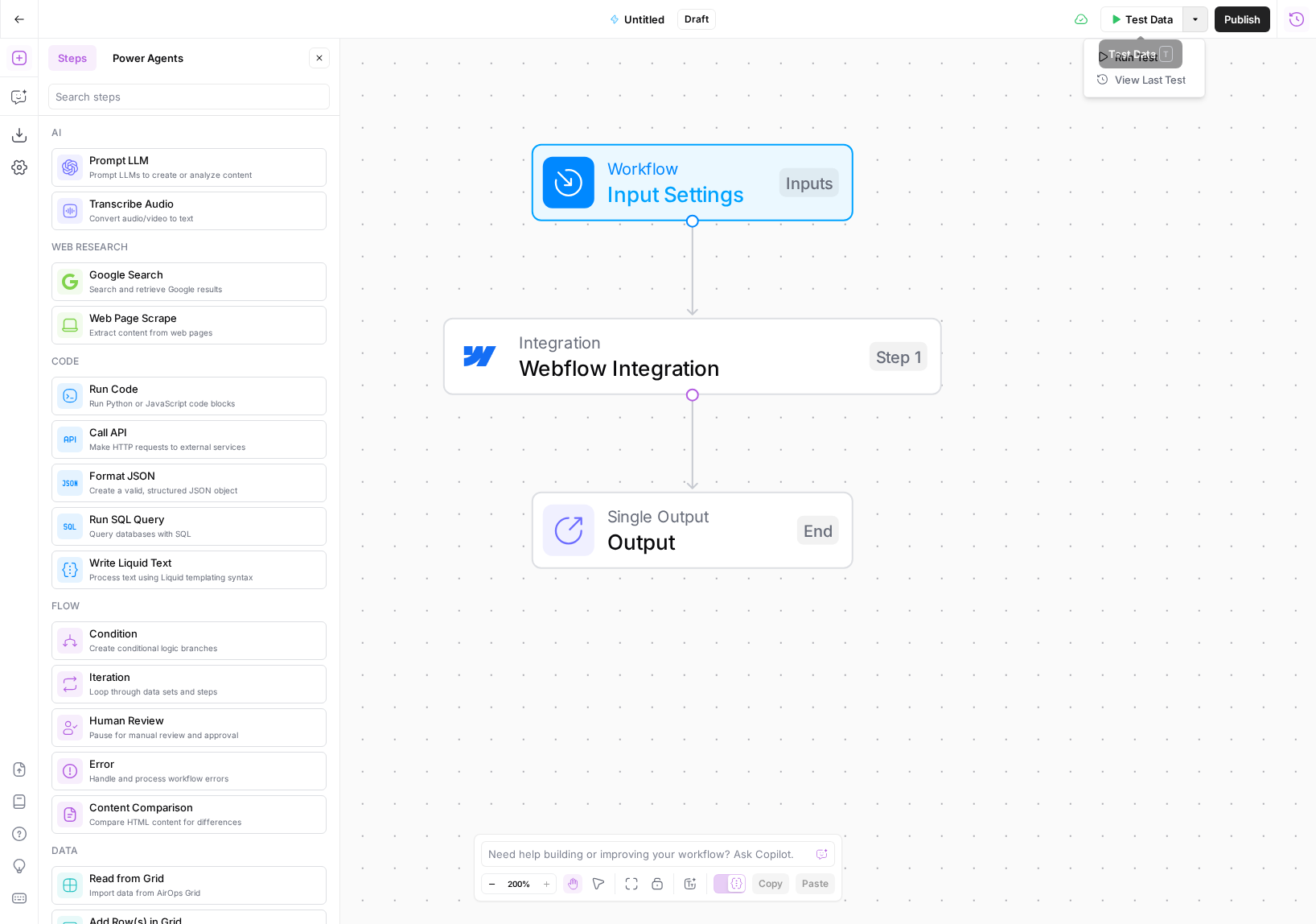
click at [1190, 13] on button "Options" at bounding box center [1195, 19] width 26 height 26
click at [199, 55] on div "Steps Power Agents" at bounding box center [176, 58] width 256 height 26
click at [172, 57] on button "Power Agents" at bounding box center [148, 58] width 90 height 26
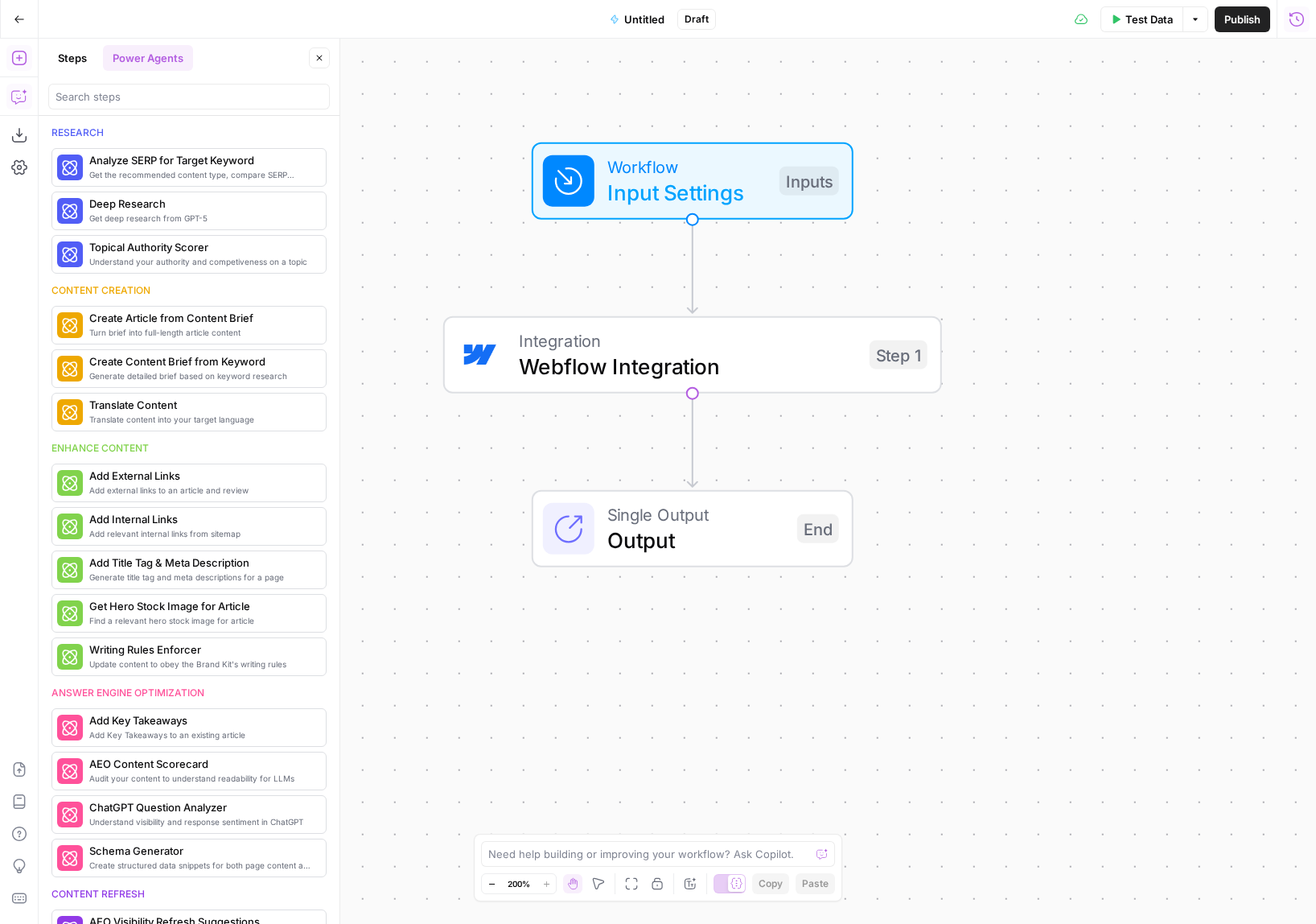
click at [22, 93] on icon "button" at bounding box center [19, 96] width 16 height 16
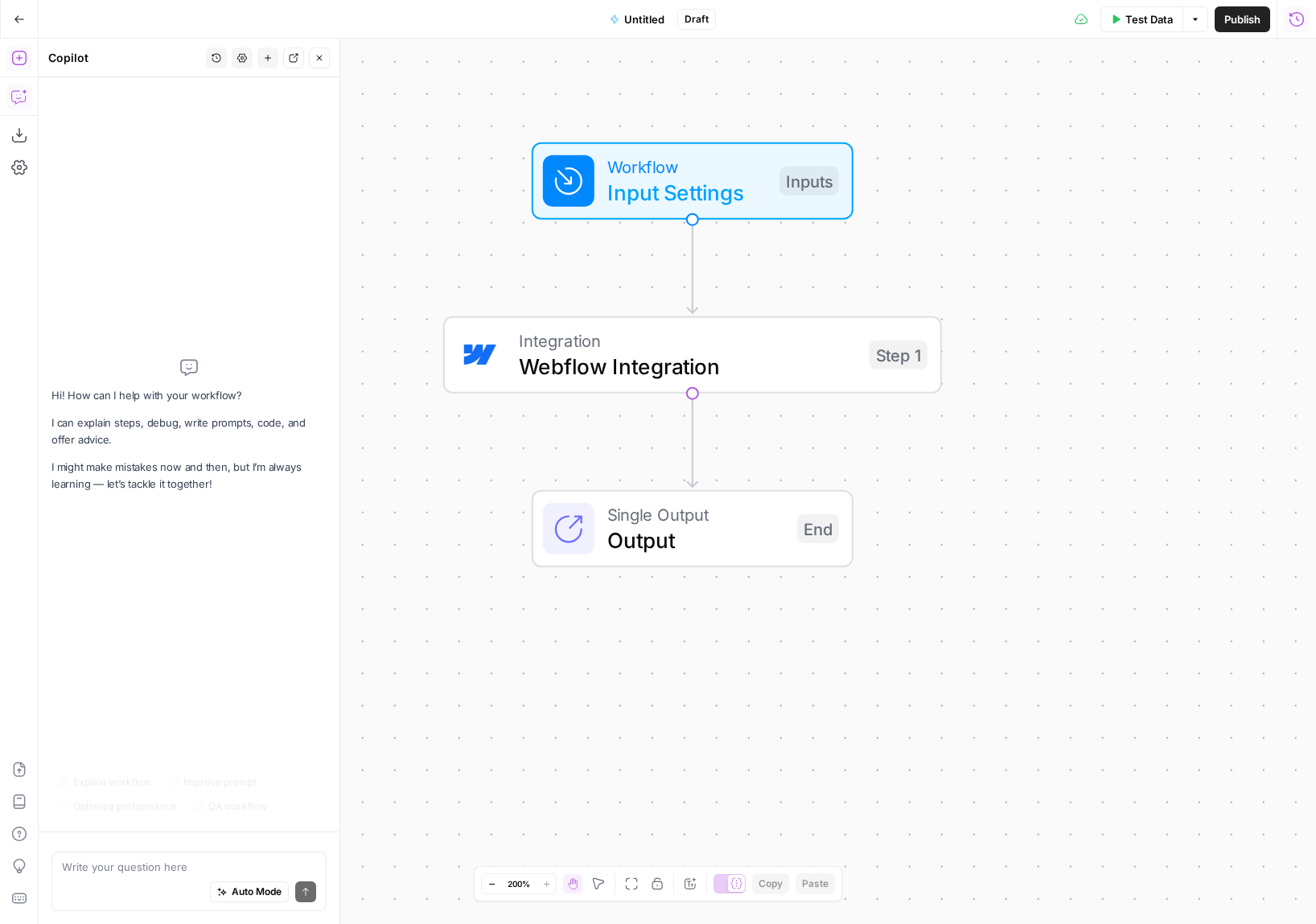
click at [20, 61] on icon "button" at bounding box center [19, 57] width 16 height 16
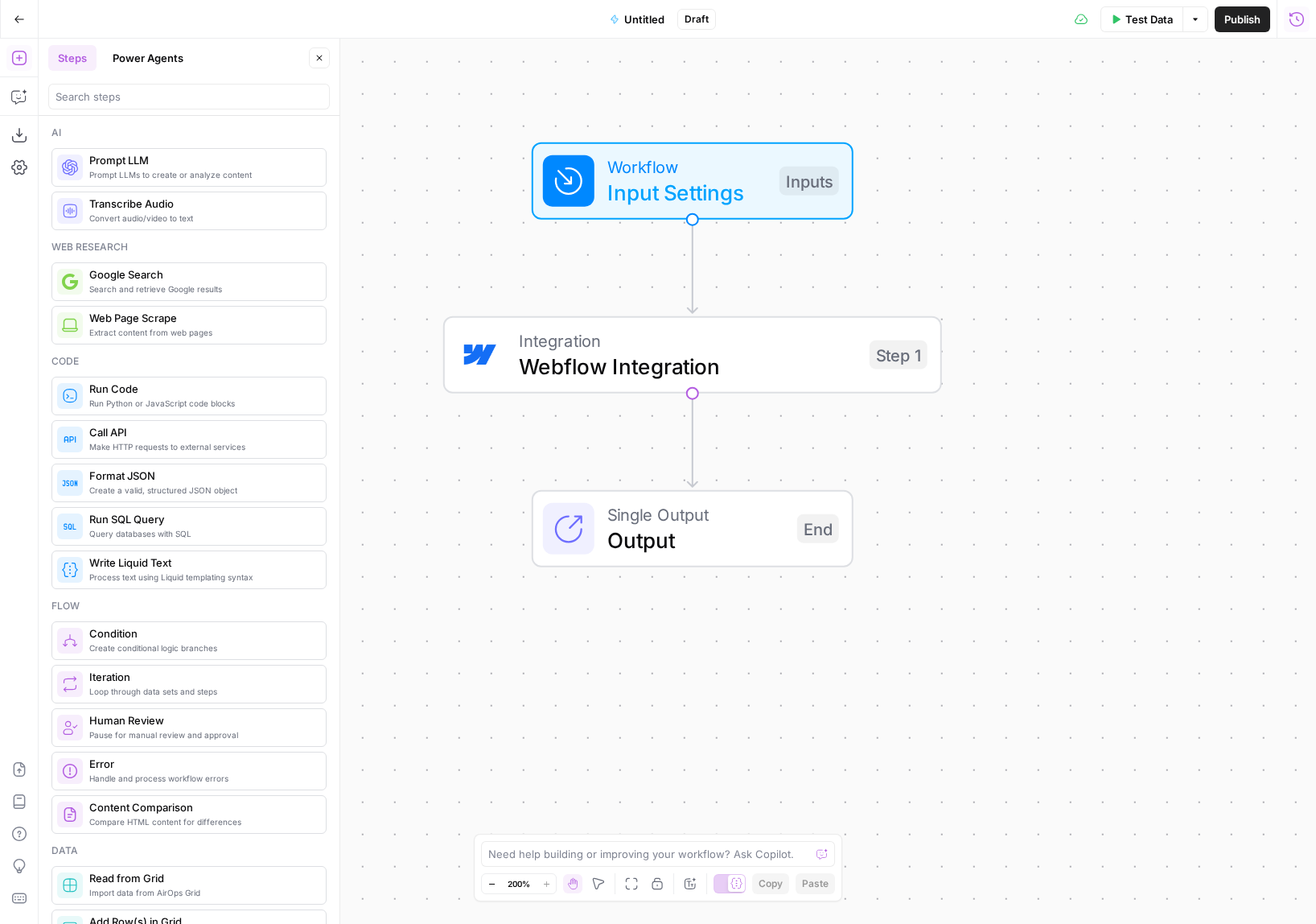
click at [12, 110] on div "Add Steps Copilot Download as JSON Settings Import JSON AirOps Academy Help Giv…" at bounding box center [19, 481] width 39 height 885
click at [17, 182] on div "Add Steps Copilot Download as JSON Settings Import JSON AirOps Academy Help Giv…" at bounding box center [19, 481] width 39 height 885
